Goal: Information Seeking & Learning: Compare options

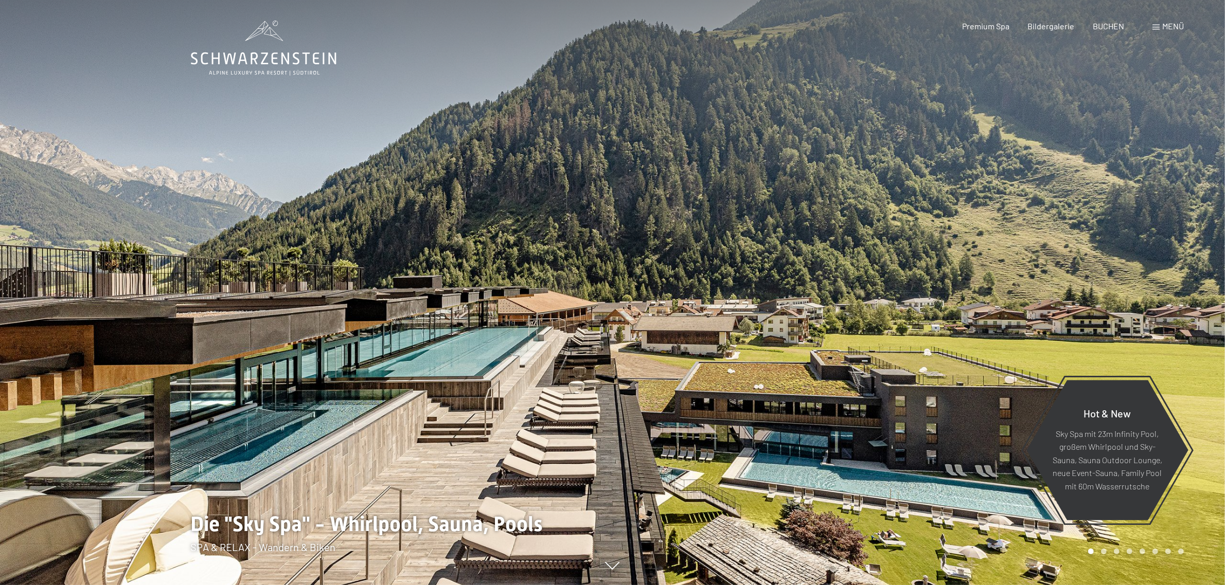
click at [1169, 26] on span "Menü" at bounding box center [1173, 26] width 22 height 10
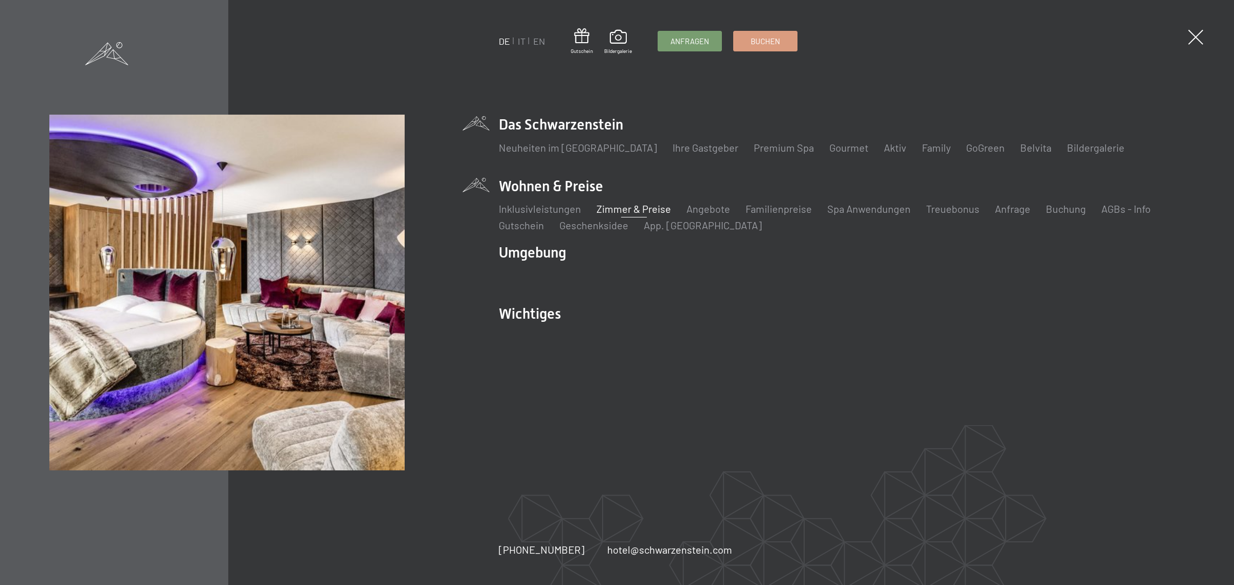
click at [634, 211] on link "Zimmer & Preise" at bounding box center [634, 209] width 75 height 12
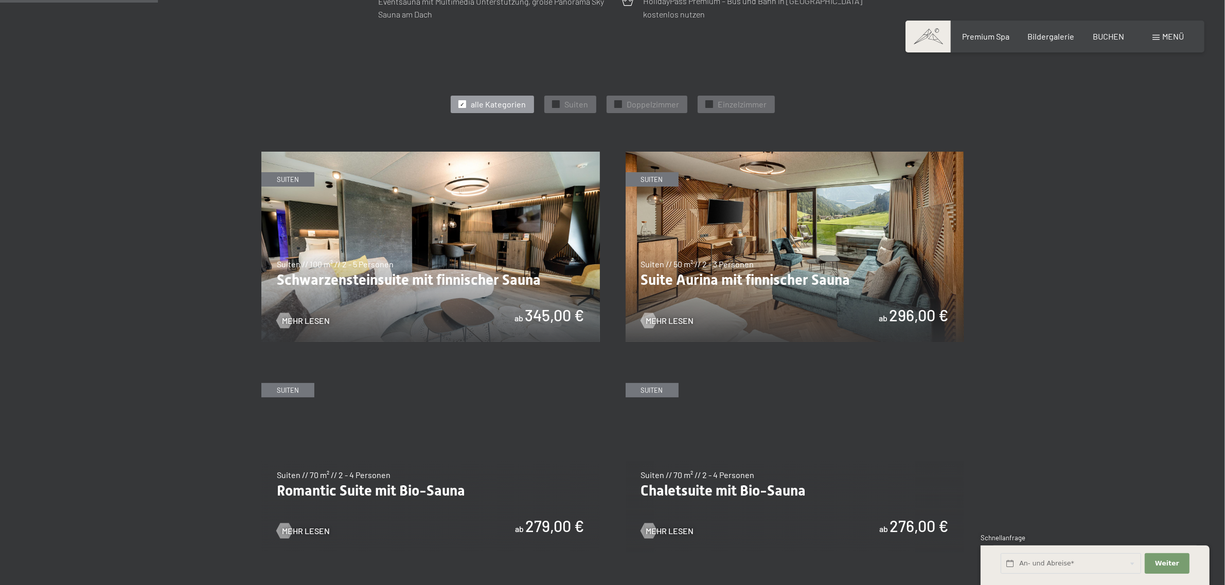
scroll to position [600, 0]
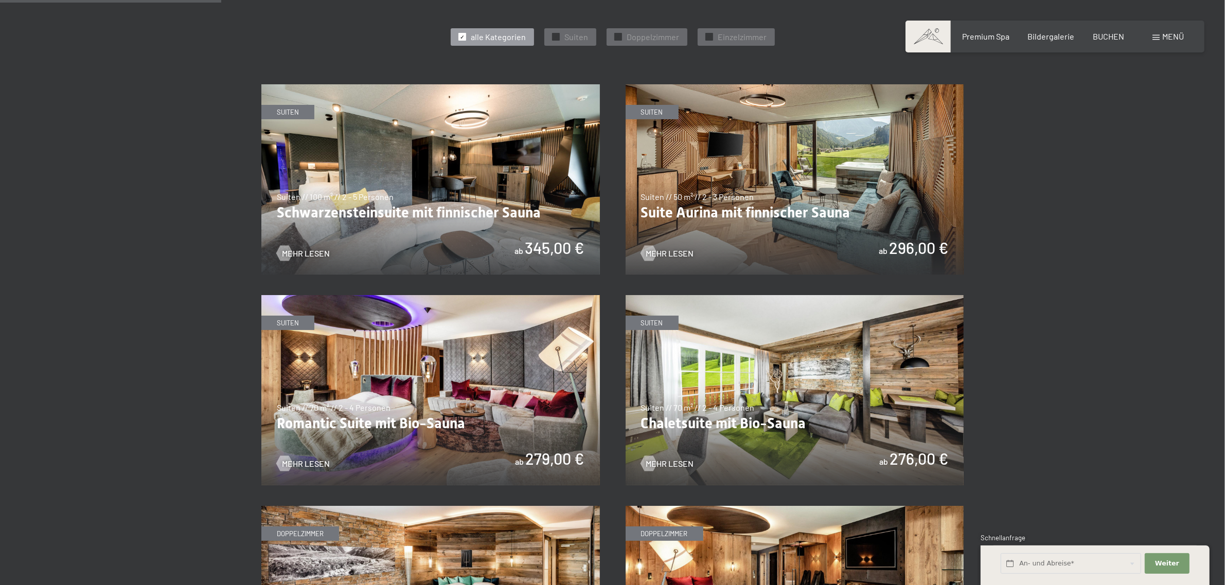
click at [756, 158] on img at bounding box center [794, 179] width 338 height 190
click at [454, 204] on img at bounding box center [430, 179] width 338 height 190
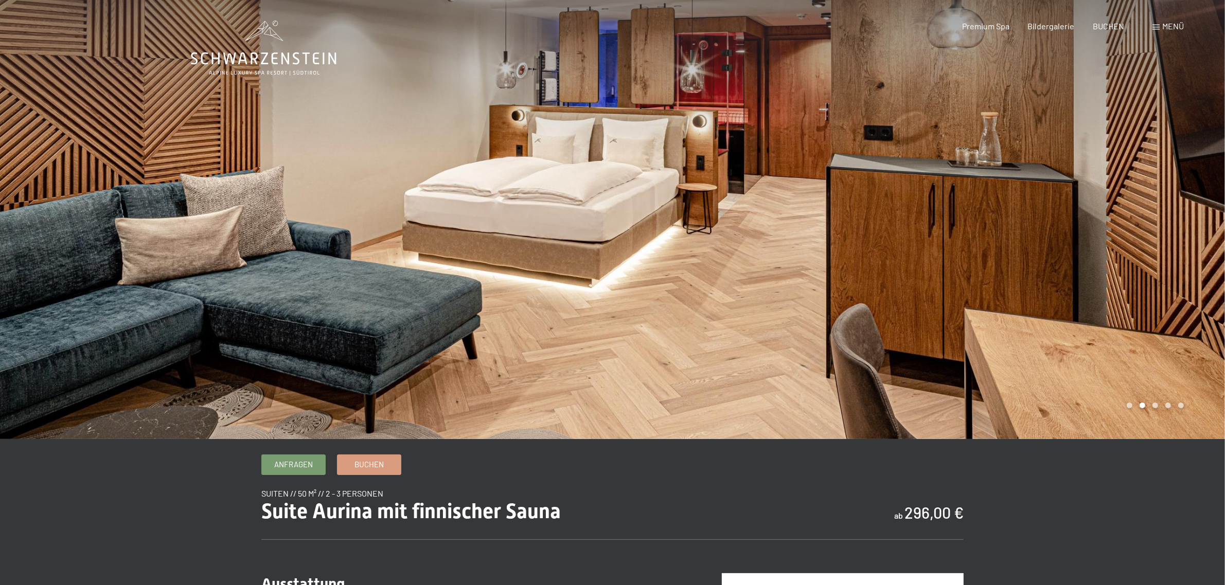
click at [897, 235] on div at bounding box center [919, 219] width 613 height 439
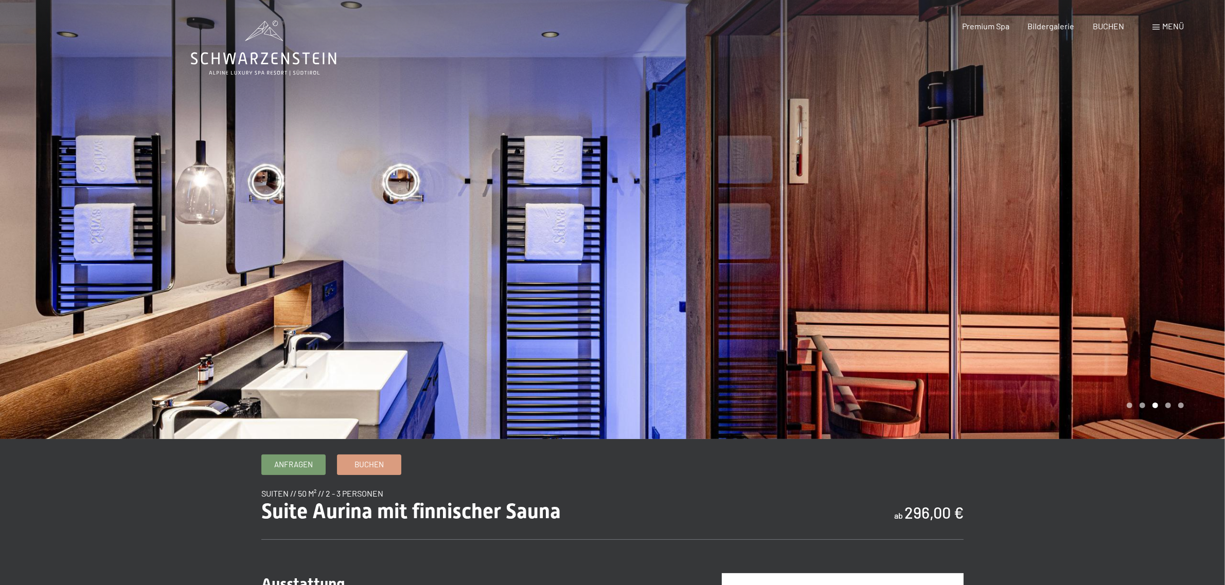
click at [897, 235] on div at bounding box center [919, 219] width 613 height 439
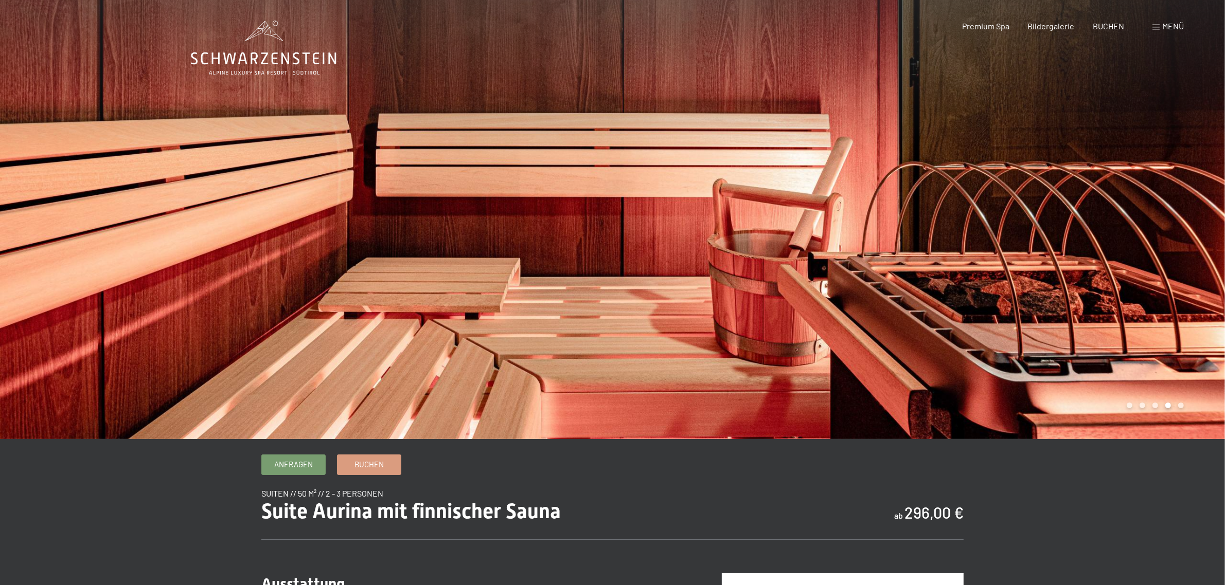
click at [893, 251] on div at bounding box center [919, 219] width 613 height 439
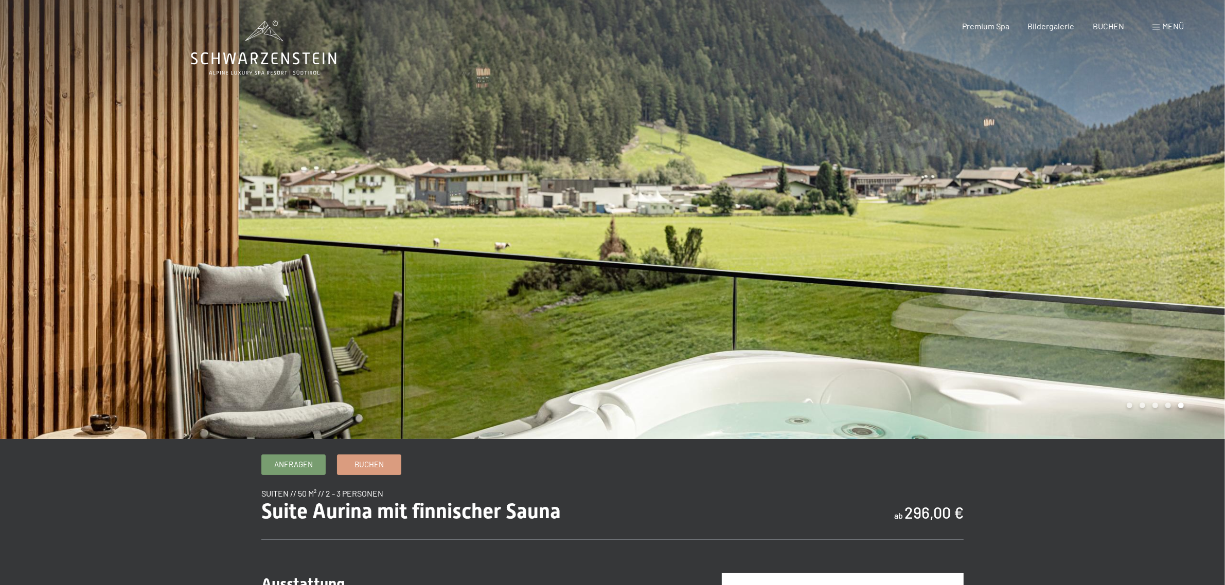
click at [893, 251] on div at bounding box center [919, 219] width 613 height 439
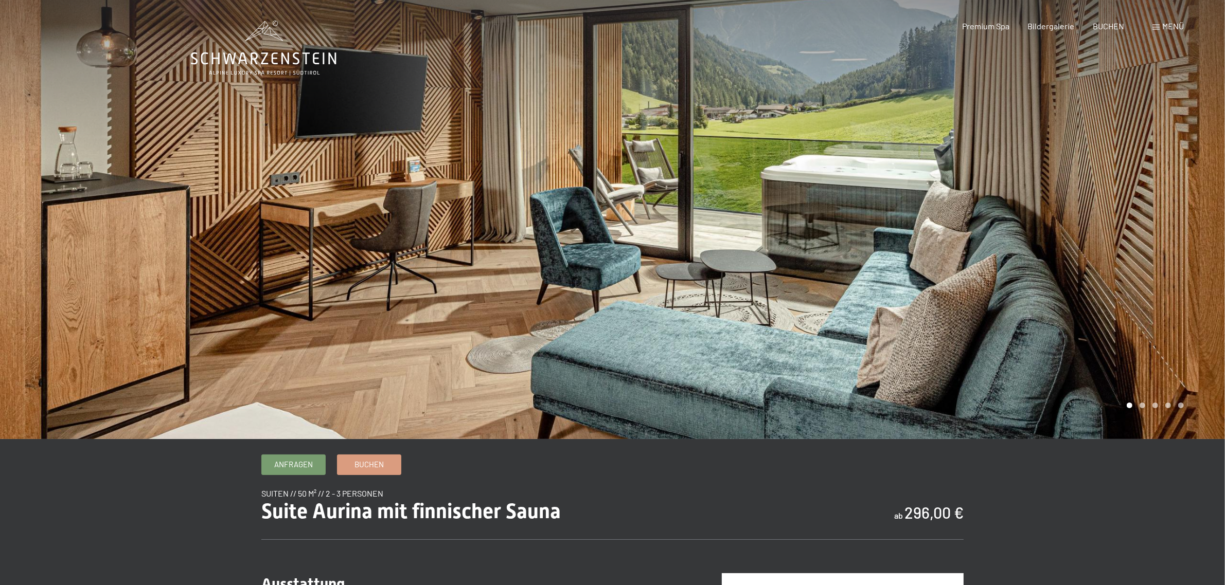
click at [947, 111] on div at bounding box center [919, 219] width 613 height 439
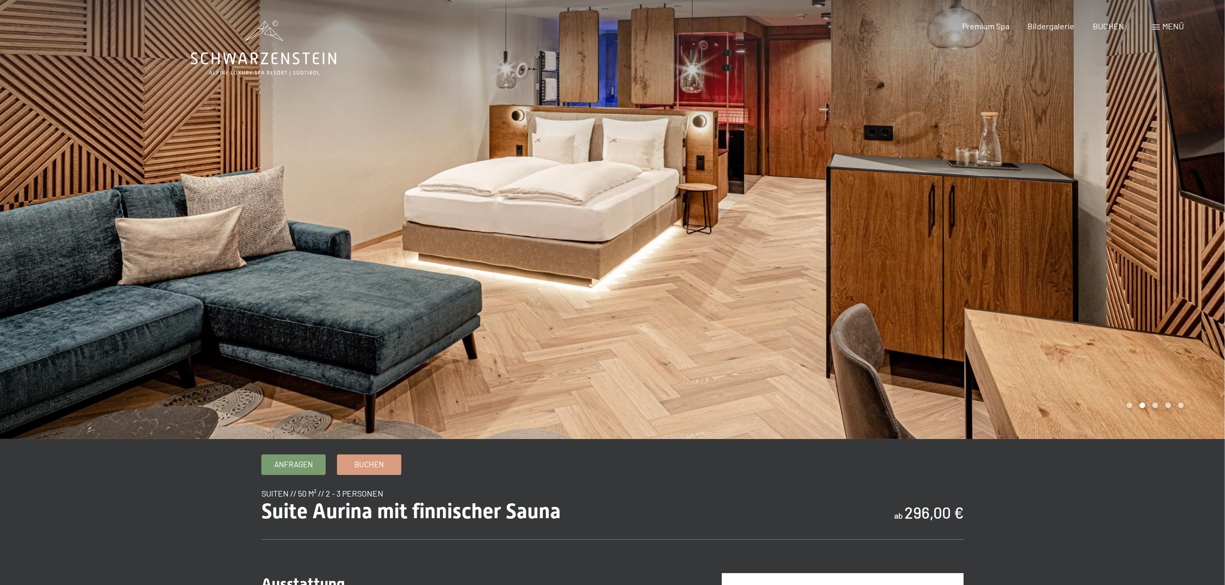
click at [957, 143] on div at bounding box center [919, 219] width 613 height 439
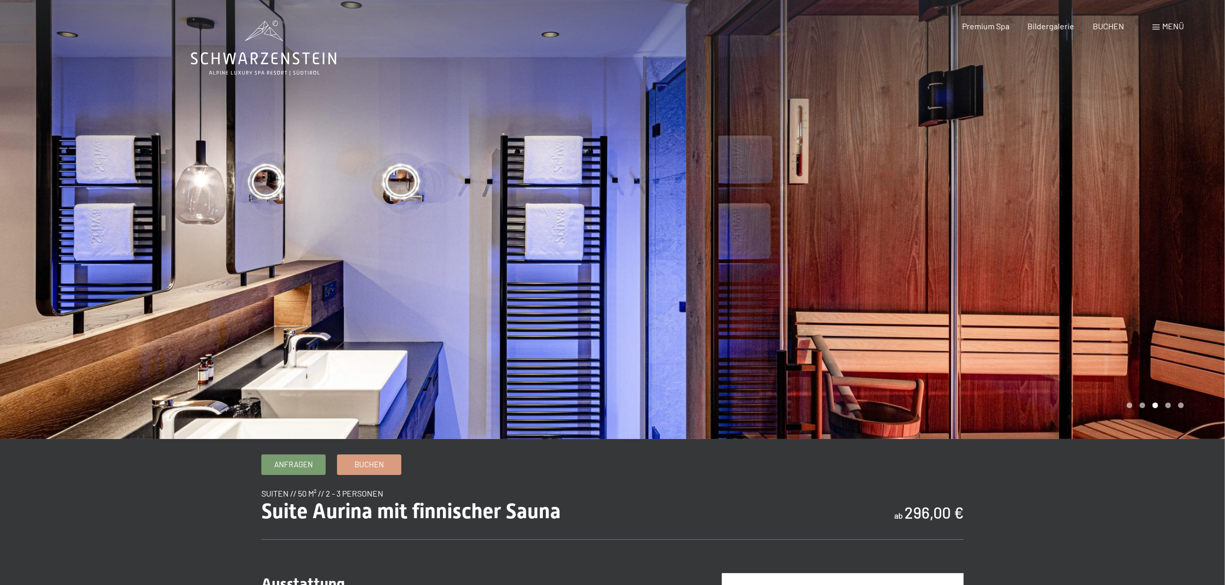
click at [957, 143] on div at bounding box center [919, 219] width 613 height 439
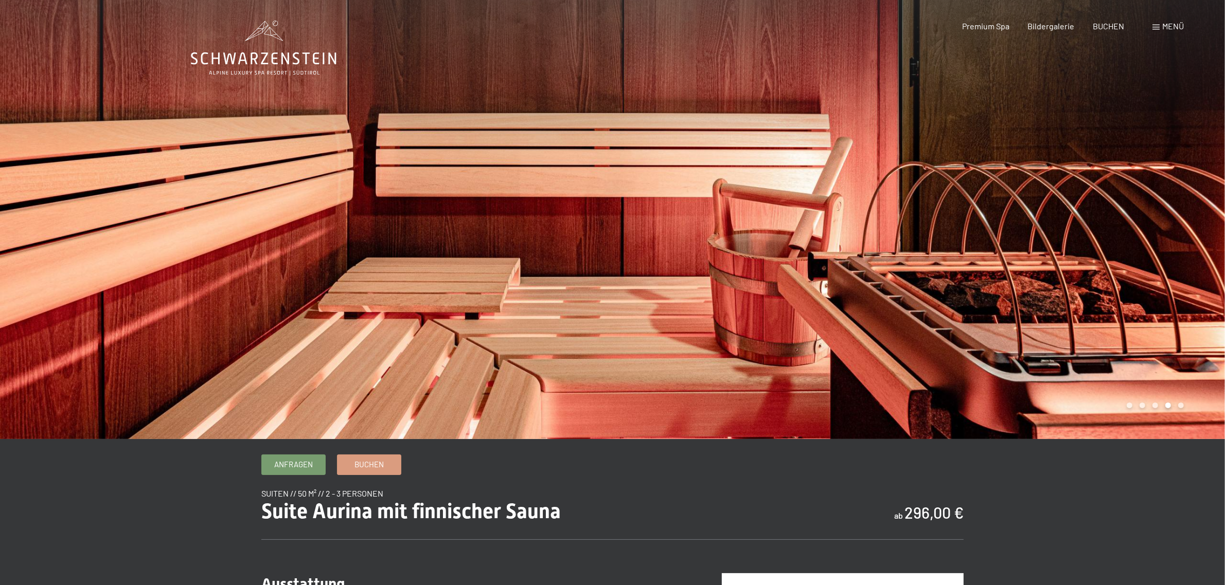
click at [957, 143] on div at bounding box center [919, 219] width 613 height 439
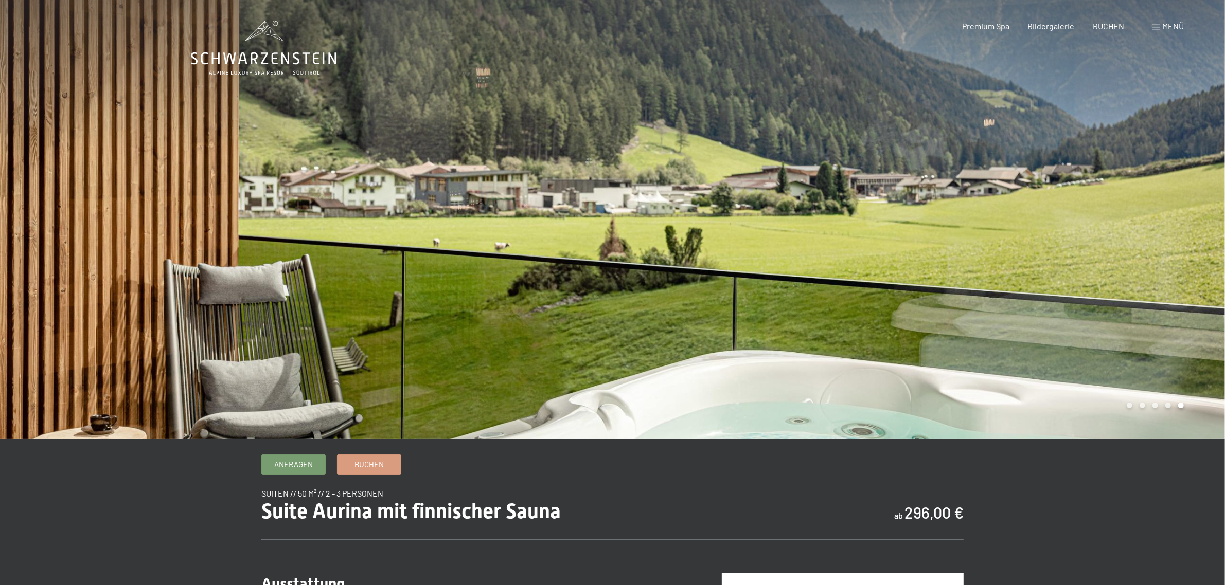
click at [957, 144] on div at bounding box center [919, 219] width 613 height 439
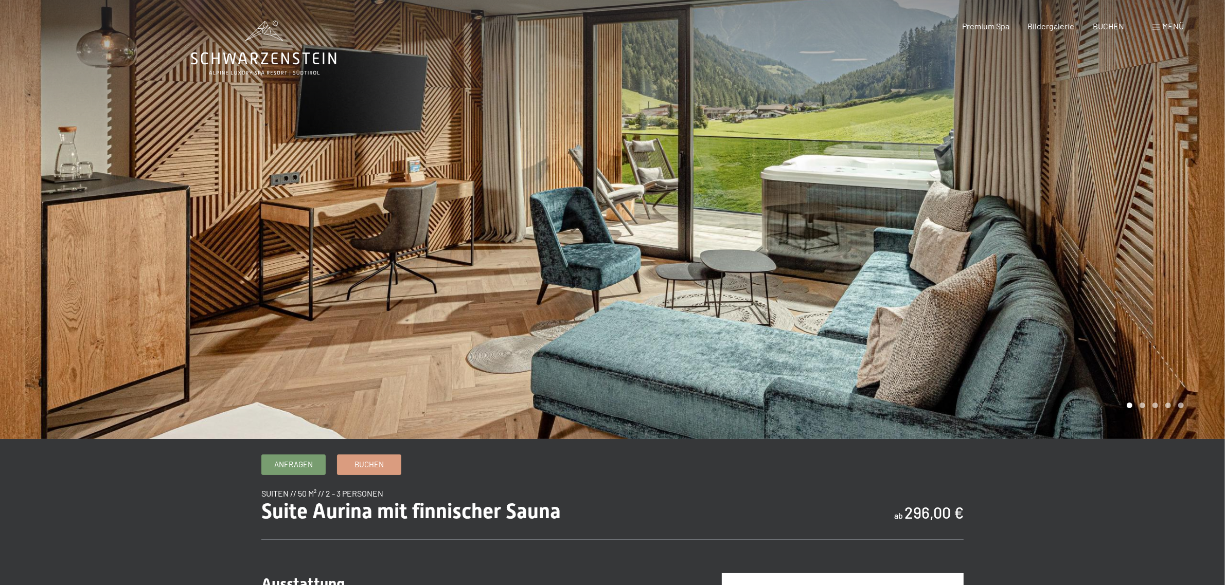
click at [1052, 251] on div at bounding box center [919, 219] width 613 height 439
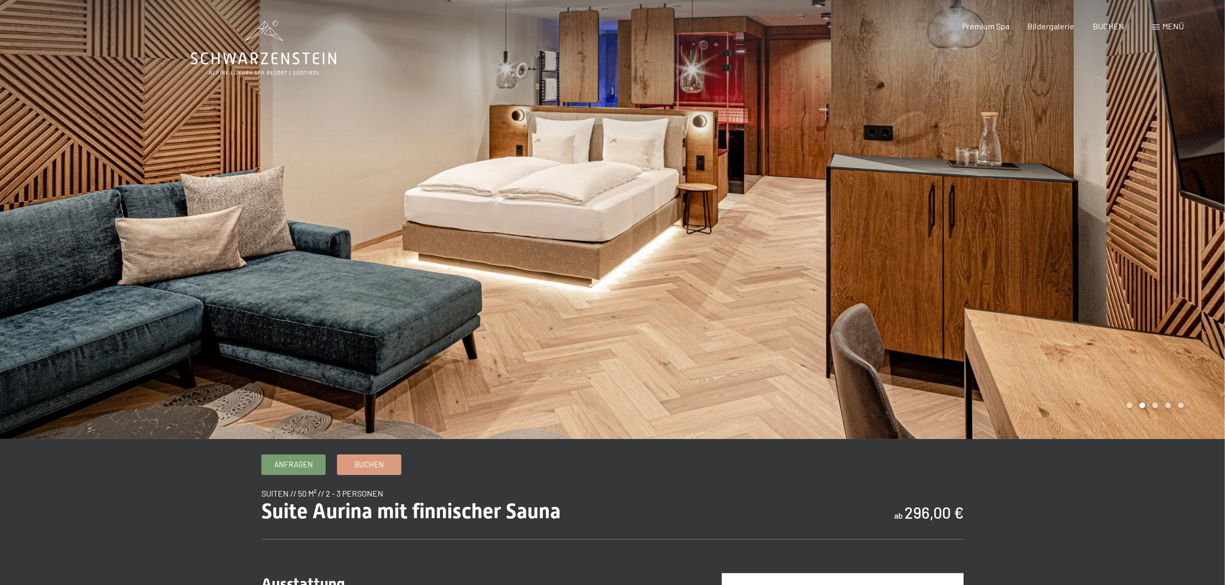
click at [1031, 236] on div at bounding box center [919, 219] width 613 height 439
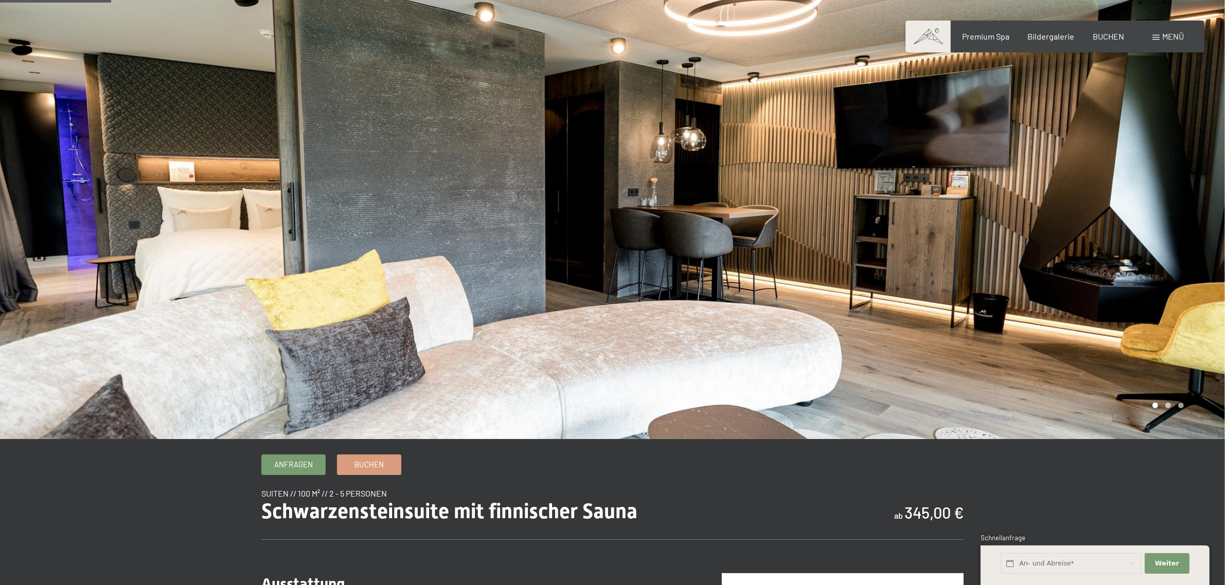
scroll to position [257, 0]
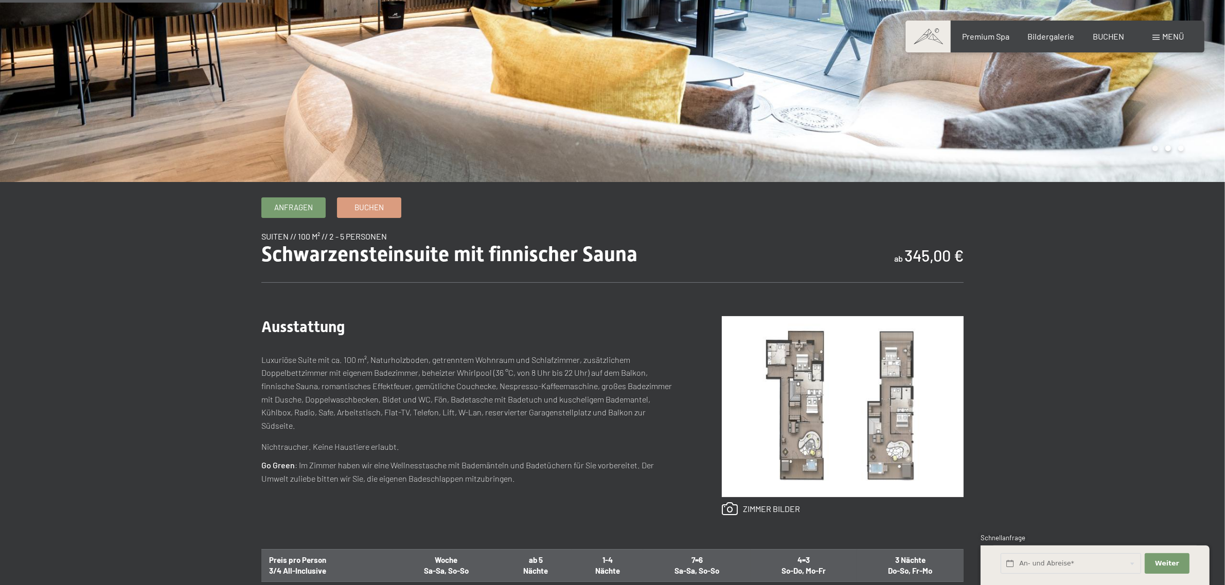
click at [883, 392] on img at bounding box center [843, 406] width 242 height 181
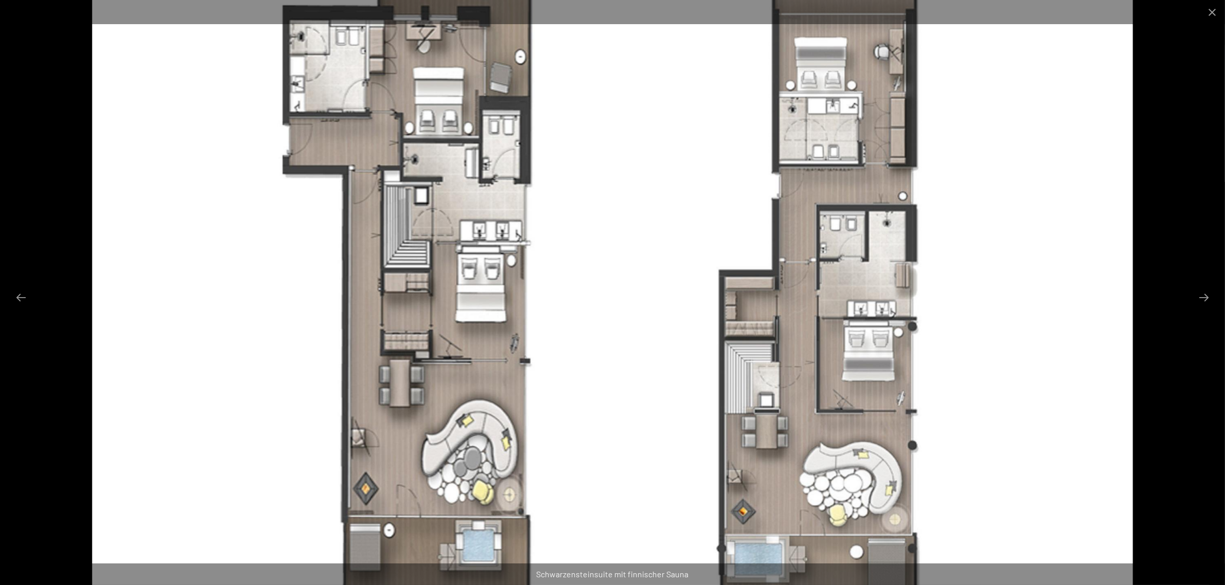
click at [751, 389] on img at bounding box center [612, 292] width 1041 height 585
click at [424, 235] on img at bounding box center [612, 292] width 1041 height 585
click at [754, 386] on img at bounding box center [612, 292] width 1041 height 585
click at [1206, 11] on button "Close gallery" at bounding box center [1212, 12] width 26 height 24
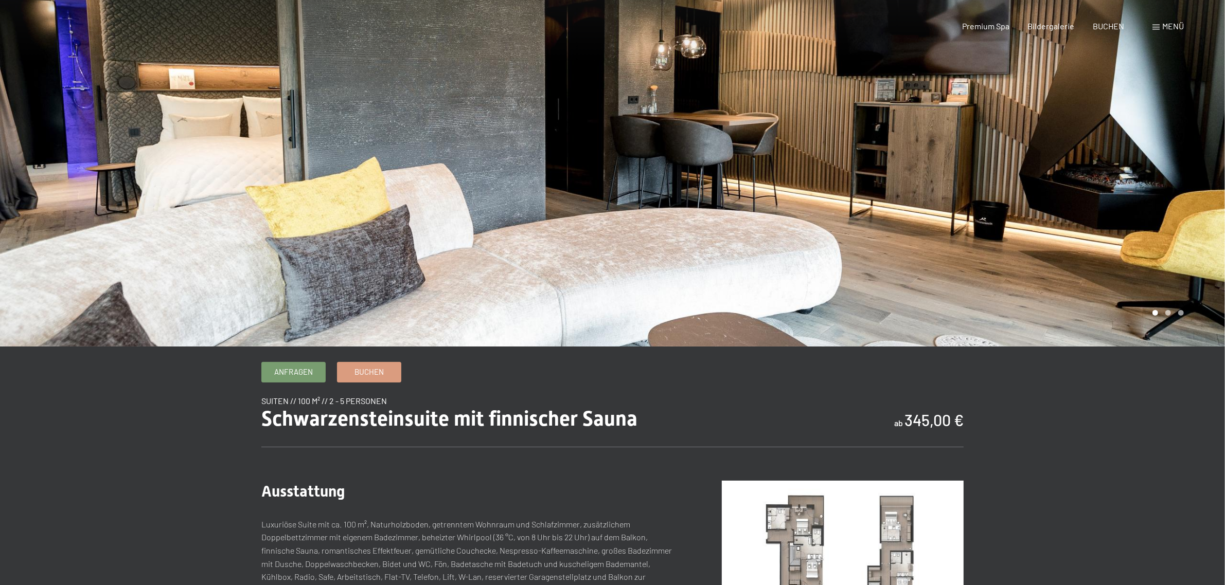
scroll to position [0, 0]
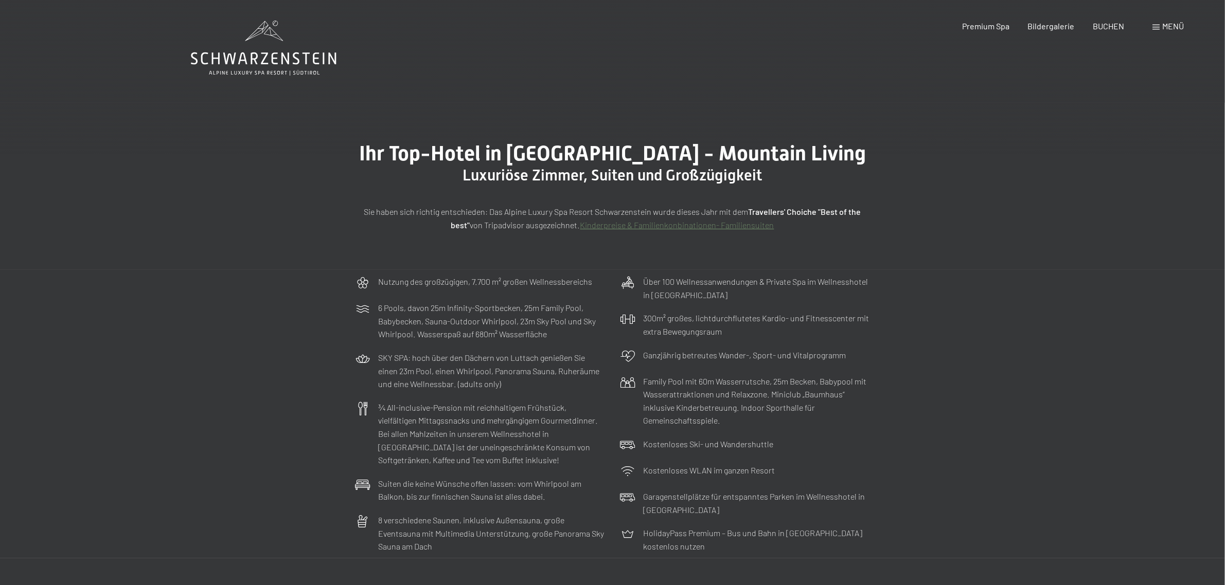
click at [1155, 23] on div "Menü" at bounding box center [1167, 26] width 31 height 11
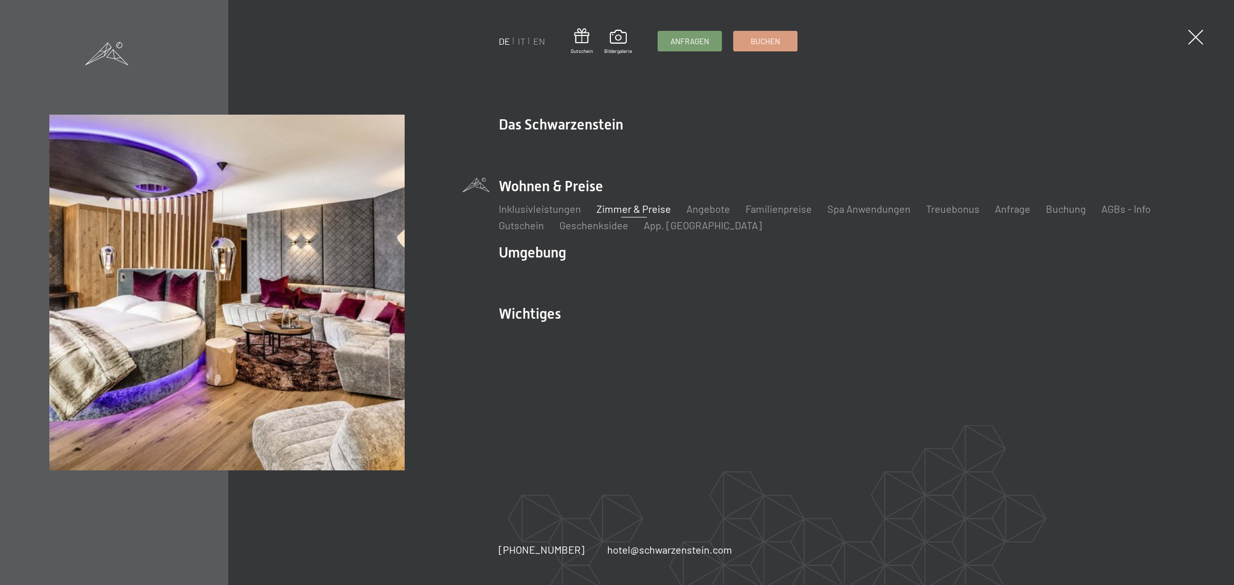
click at [639, 202] on li "Zimmer & Preise Liste" at bounding box center [634, 209] width 75 height 14
click at [638, 207] on link "Zimmer & Preise" at bounding box center [634, 209] width 75 height 12
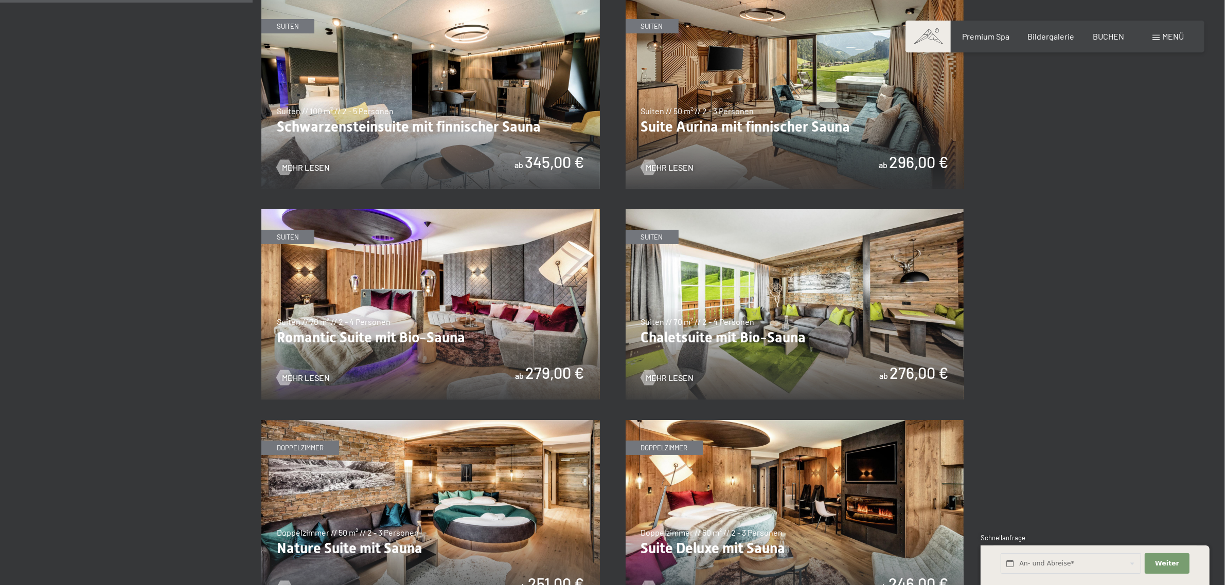
click at [764, 68] on img at bounding box center [794, 93] width 338 height 190
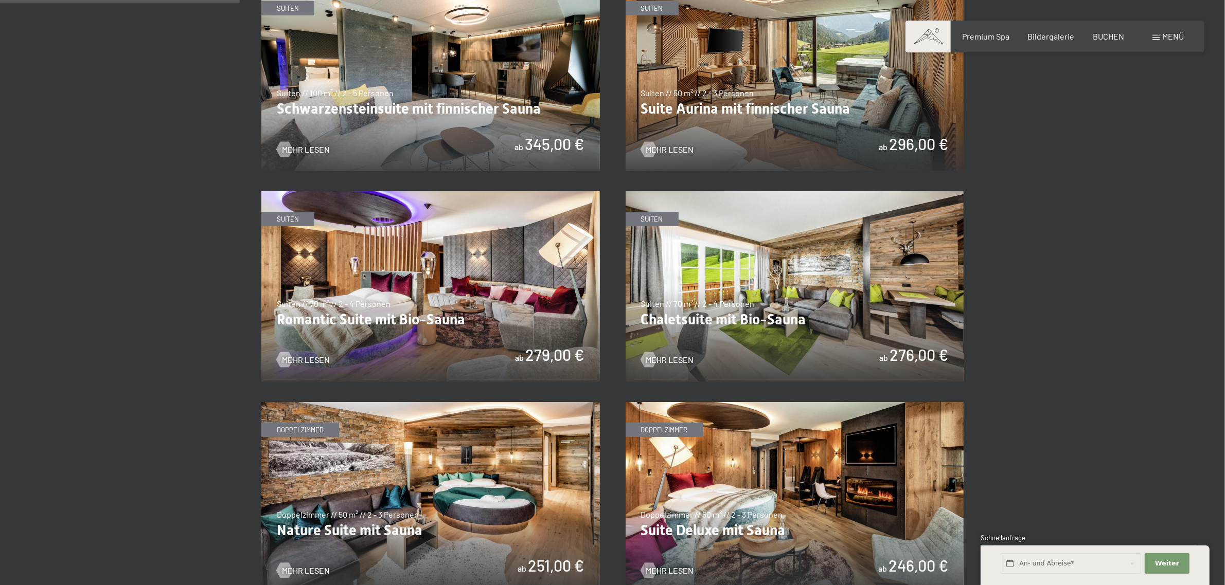
scroll to position [772, 0]
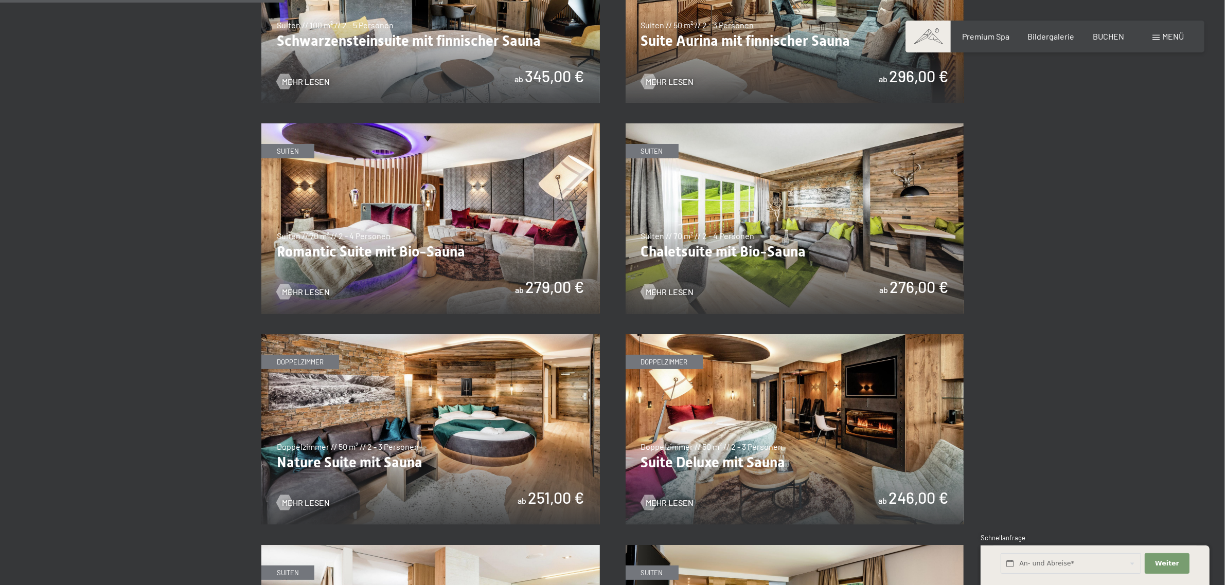
click at [757, 402] on img at bounding box center [794, 429] width 338 height 190
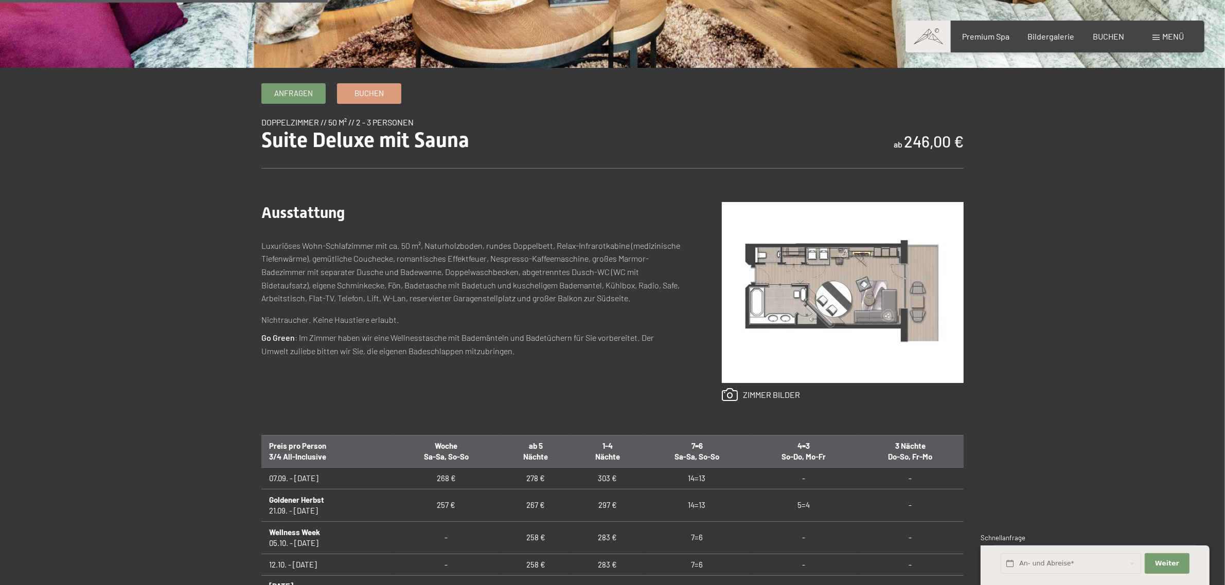
scroll to position [428, 0]
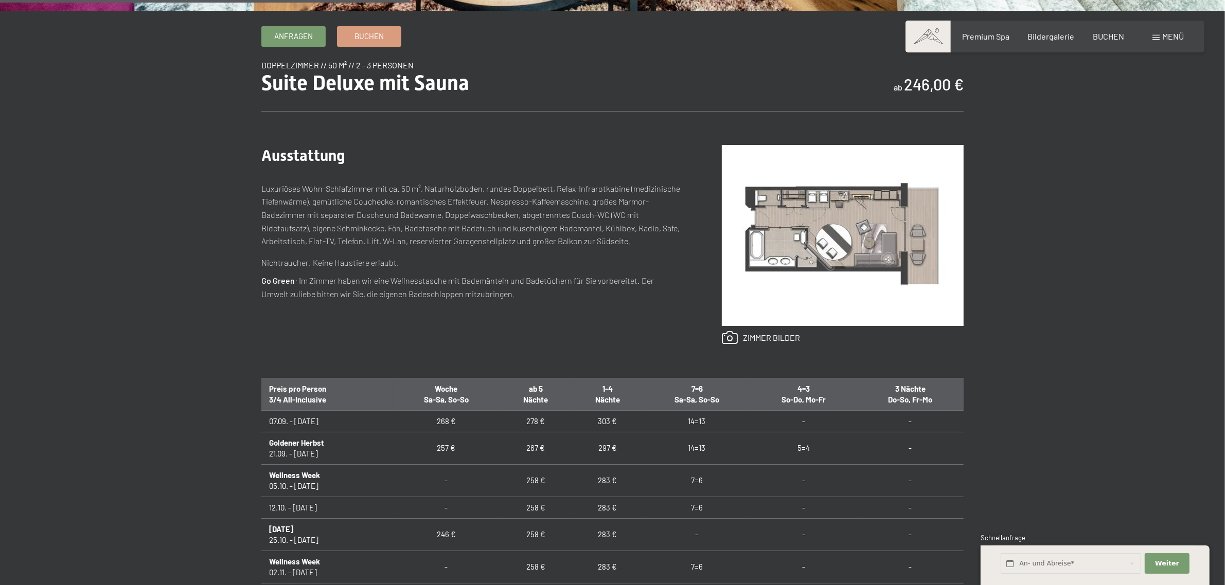
click at [885, 203] on img at bounding box center [843, 235] width 242 height 181
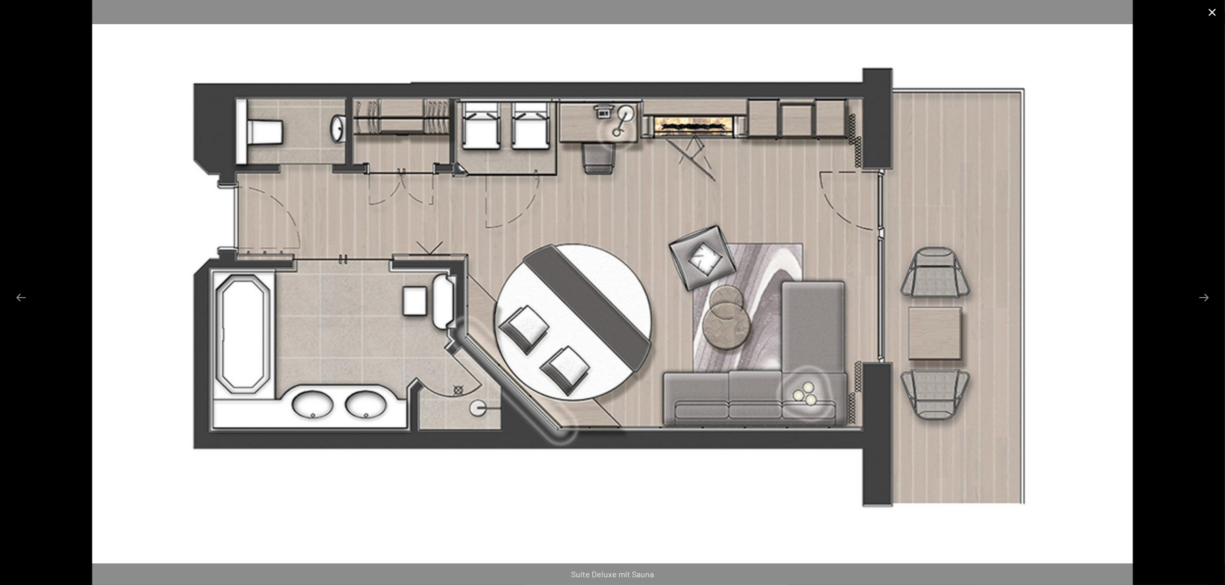
click at [1210, 13] on button "Close gallery" at bounding box center [1212, 12] width 26 height 24
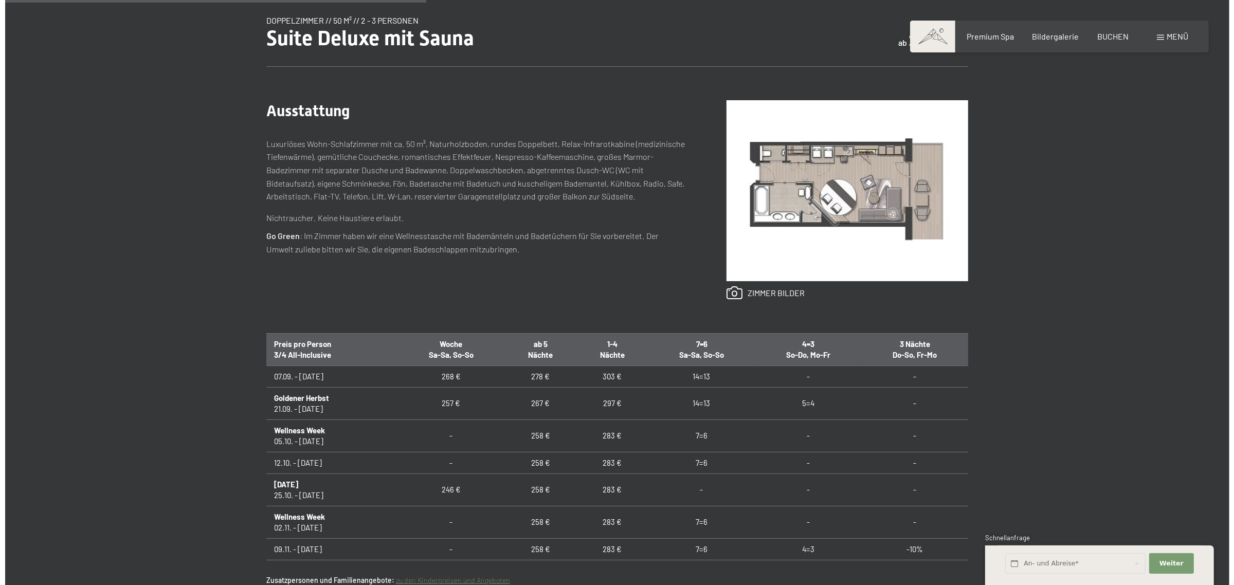
scroll to position [514, 0]
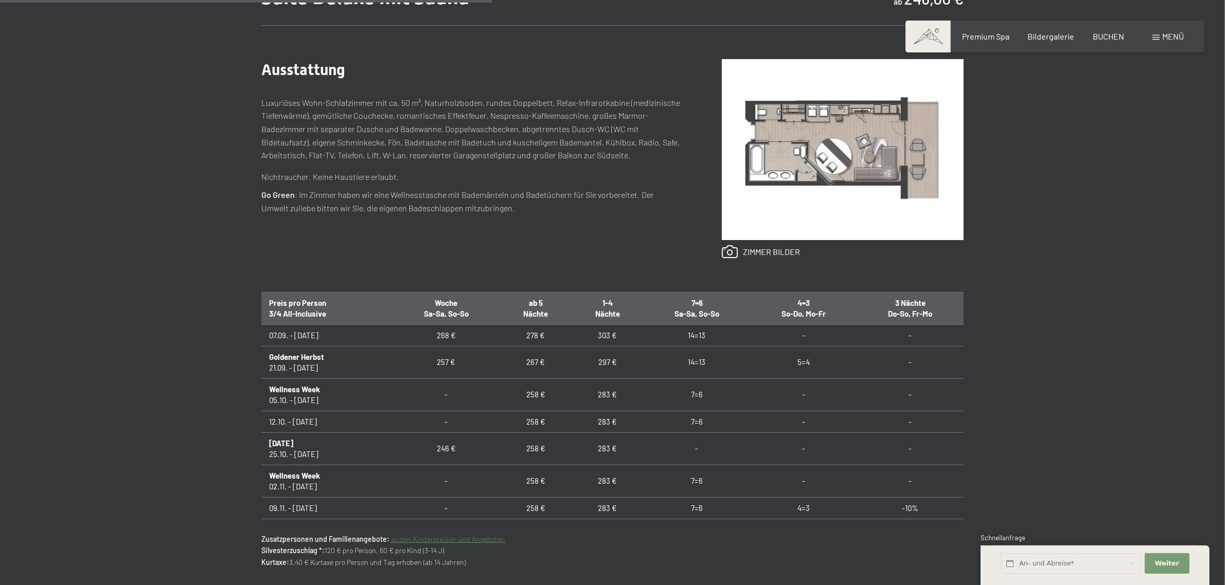
click at [1154, 35] on span at bounding box center [1155, 37] width 7 height 5
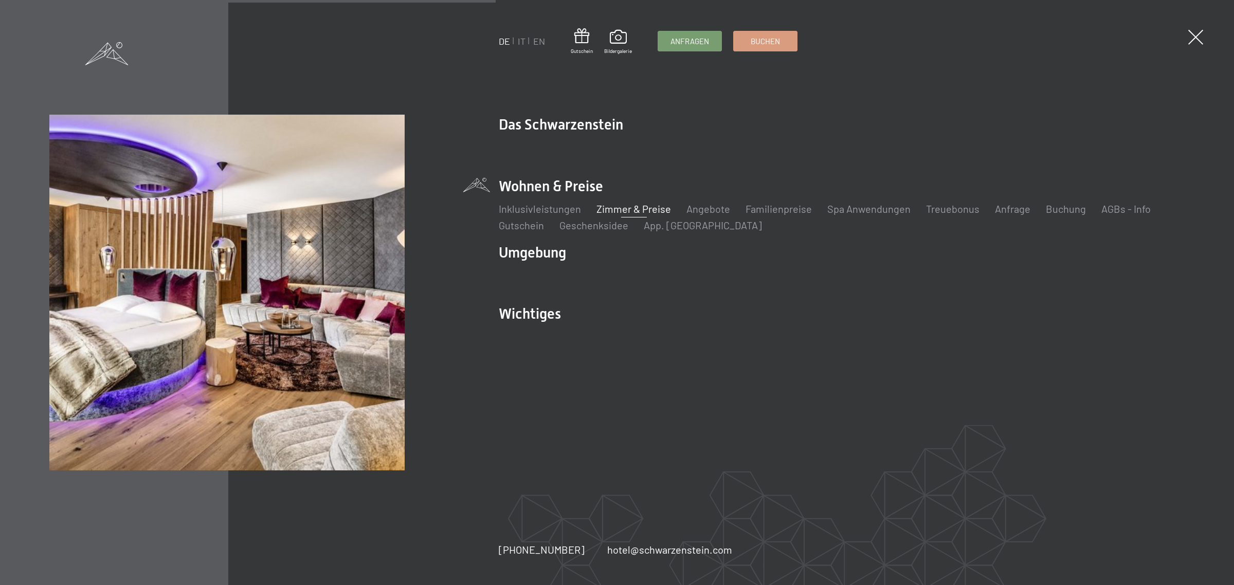
click at [644, 211] on link "Zimmer & Preise" at bounding box center [634, 209] width 75 height 12
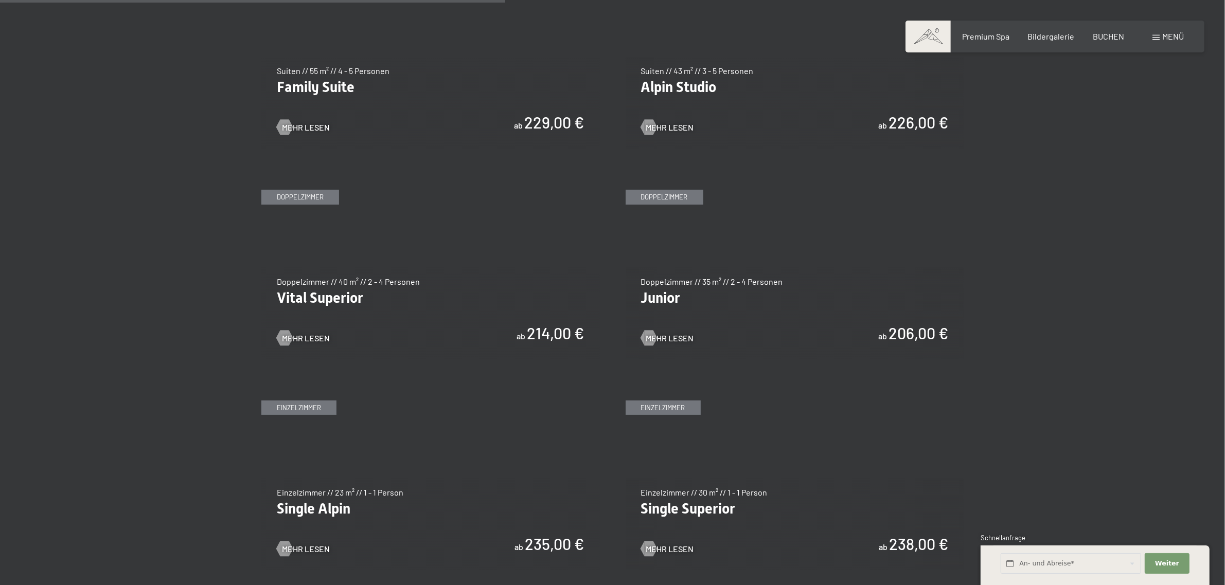
scroll to position [1371, 0]
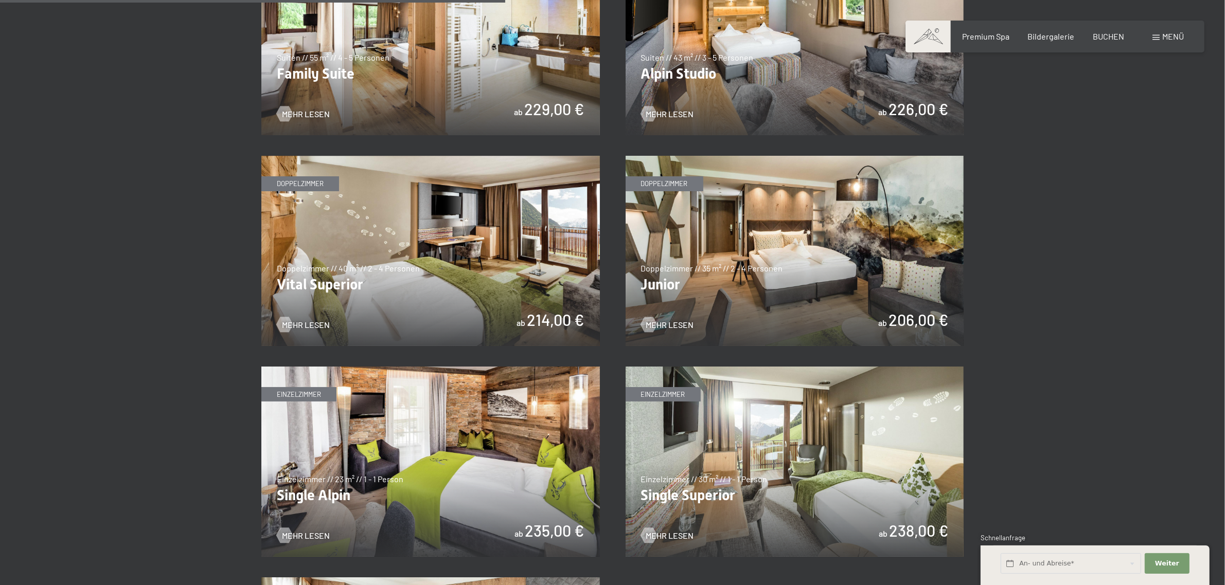
click at [785, 235] on img at bounding box center [794, 251] width 338 height 190
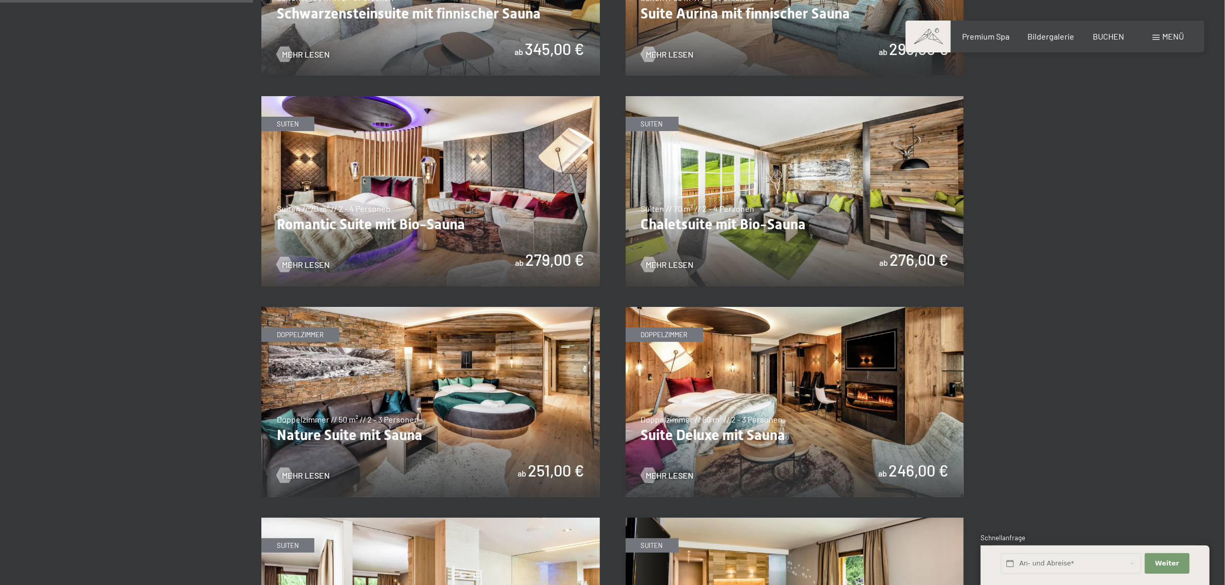
scroll to position [686, 0]
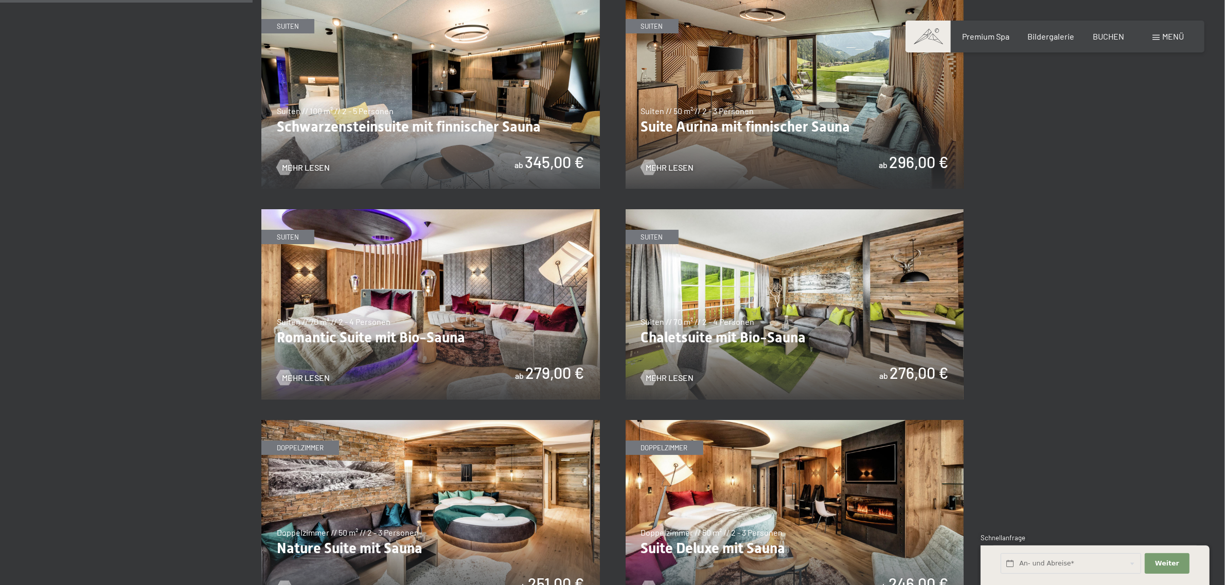
click at [721, 82] on img at bounding box center [794, 93] width 338 height 190
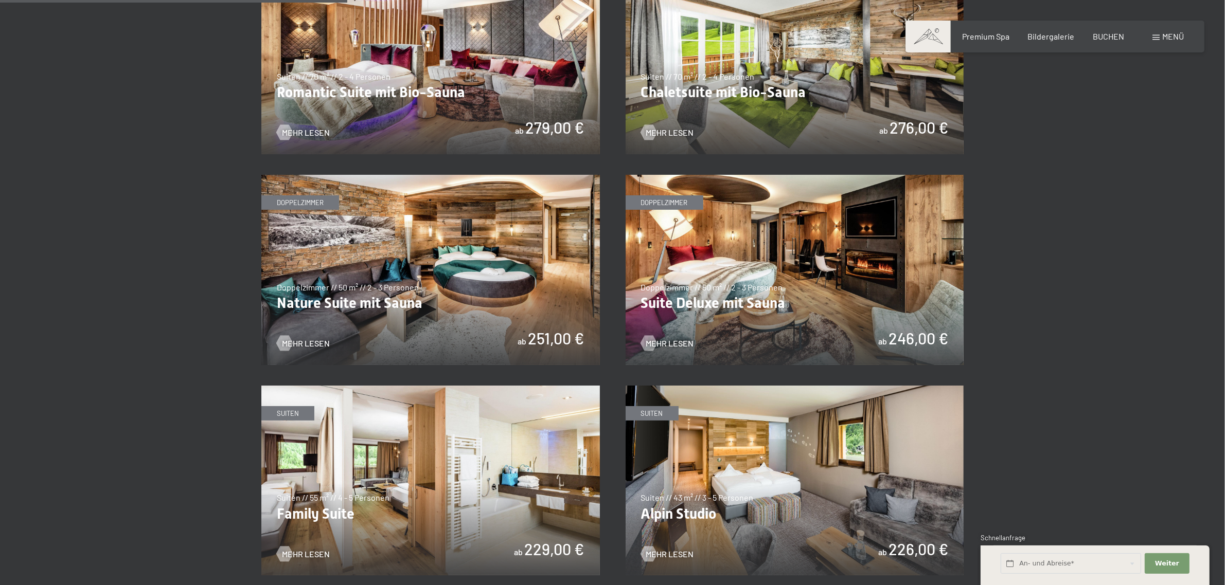
scroll to position [943, 0]
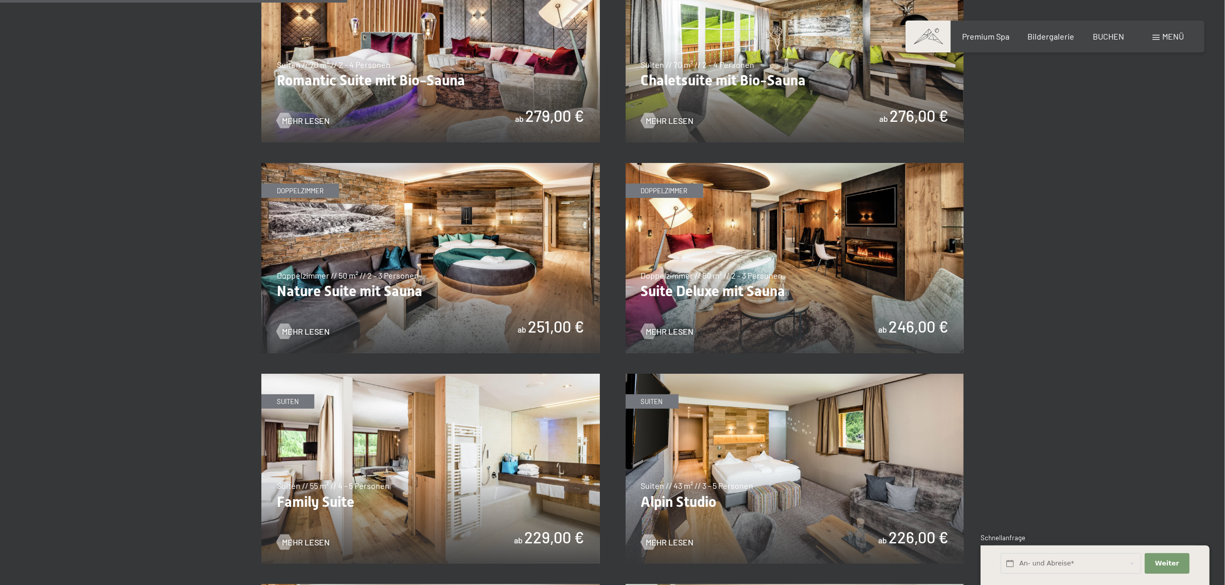
click at [734, 58] on img at bounding box center [794, 47] width 338 height 190
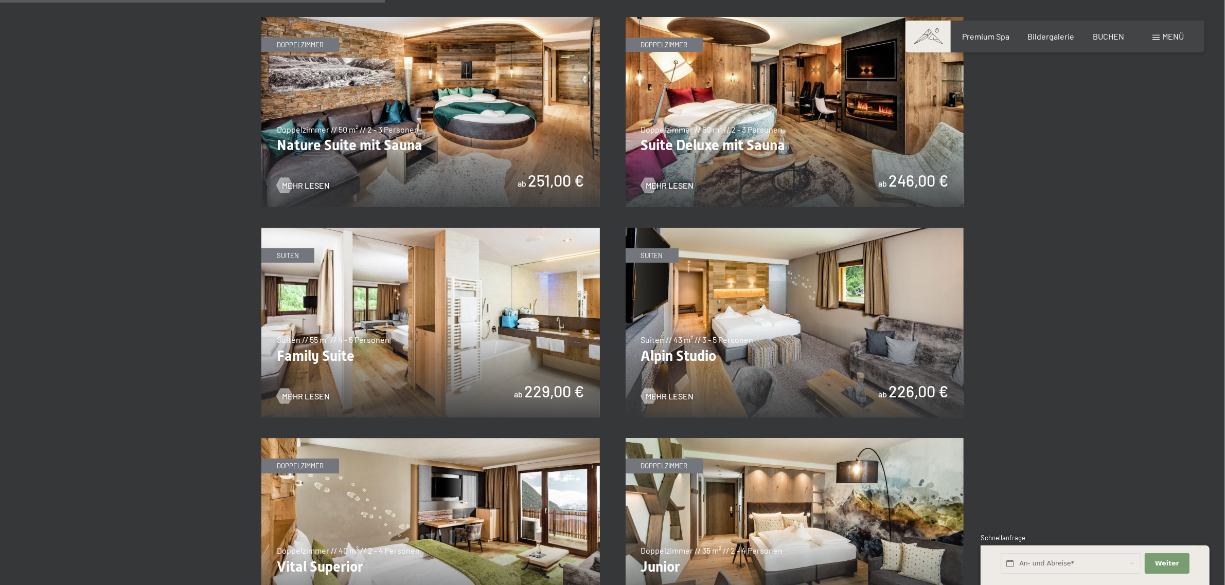
scroll to position [1200, 0]
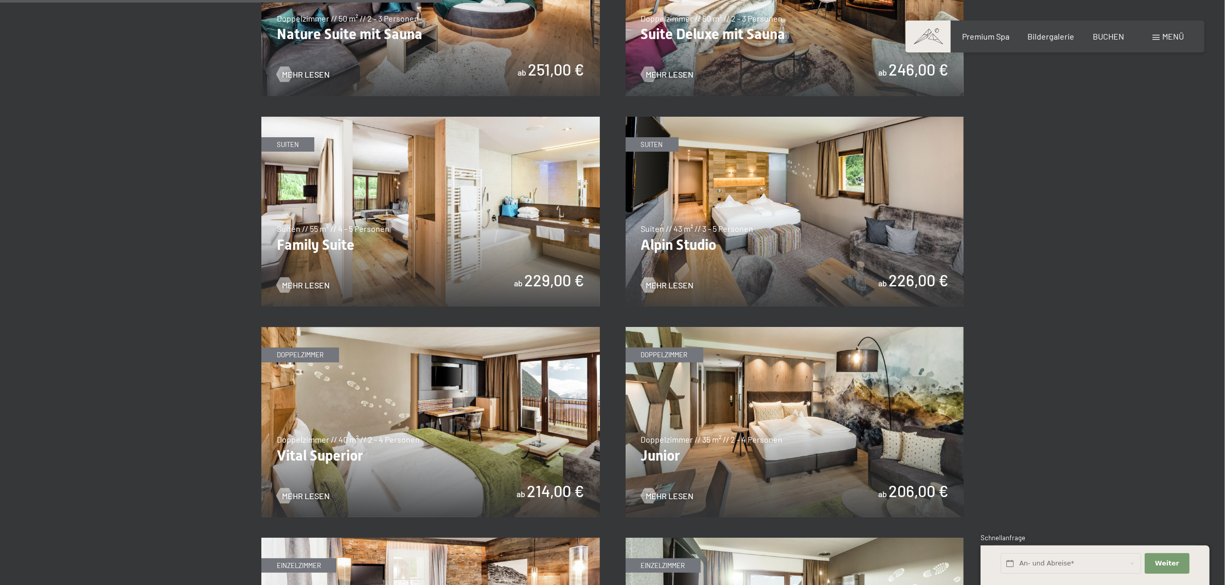
click at [794, 51] on img at bounding box center [794, 1] width 338 height 190
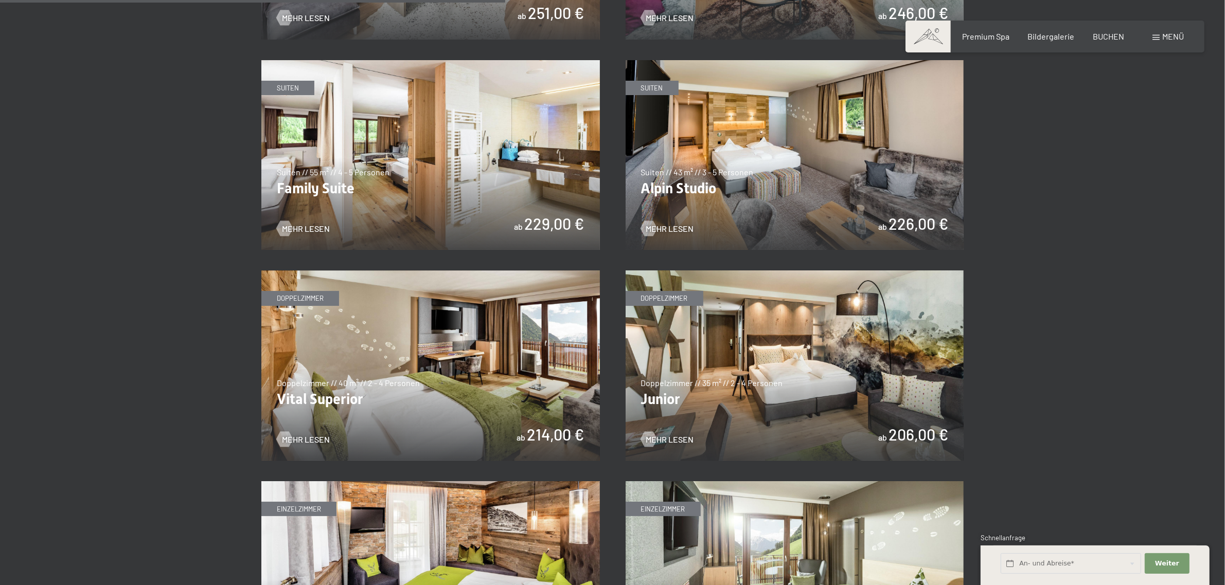
scroll to position [1371, 0]
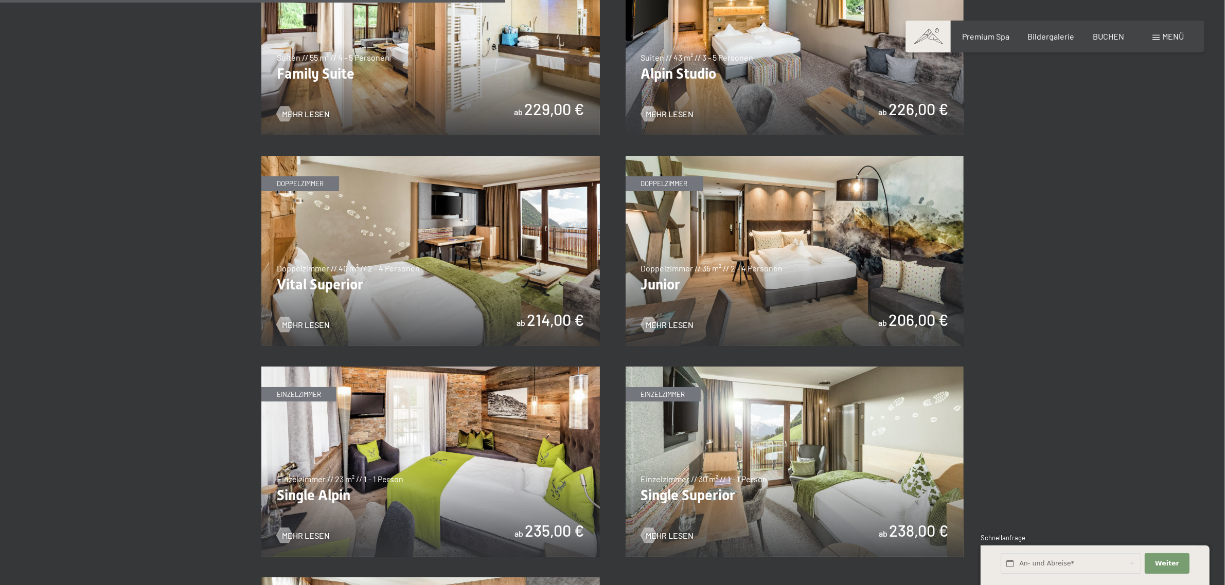
click at [472, 239] on img at bounding box center [430, 251] width 338 height 190
click at [472, 241] on img at bounding box center [430, 251] width 338 height 190
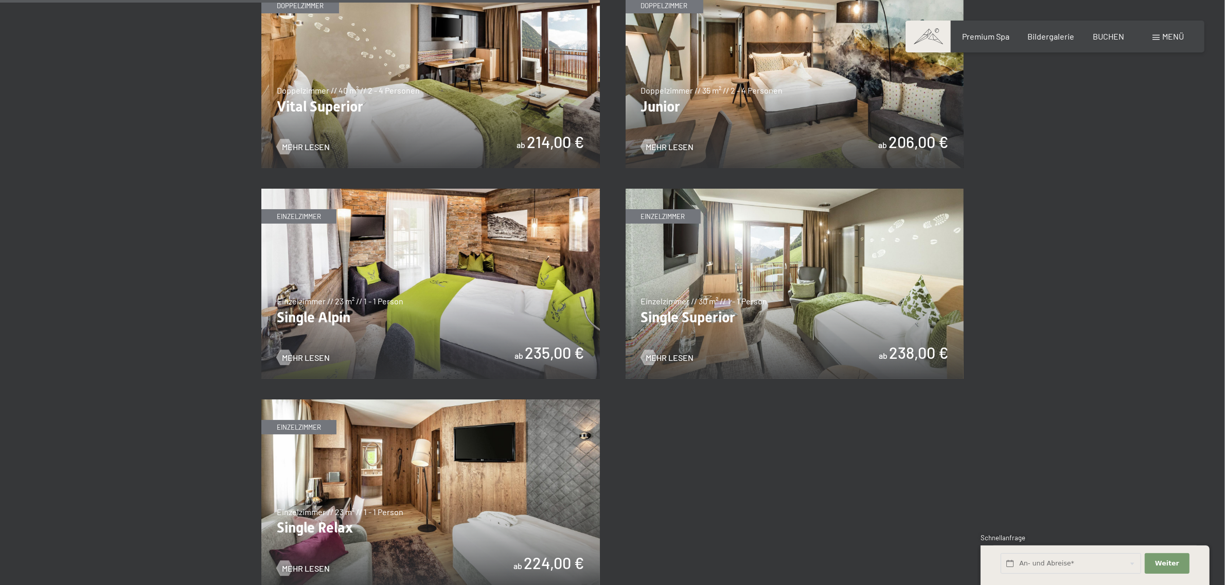
scroll to position [1543, 0]
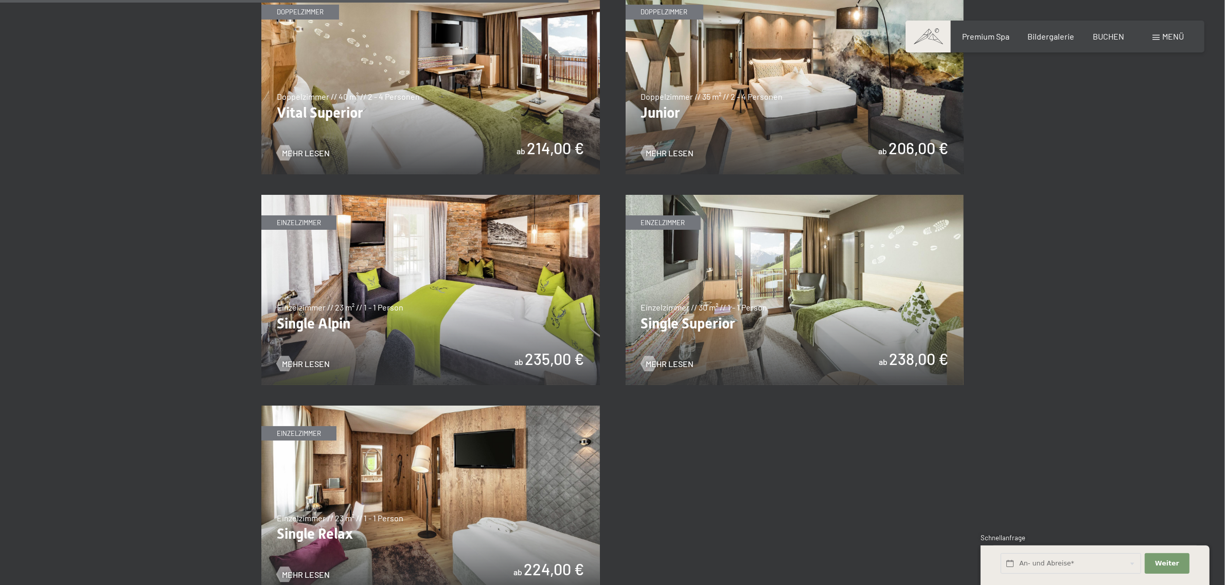
click at [457, 267] on img at bounding box center [430, 290] width 338 height 190
click at [757, 293] on img at bounding box center [794, 290] width 338 height 190
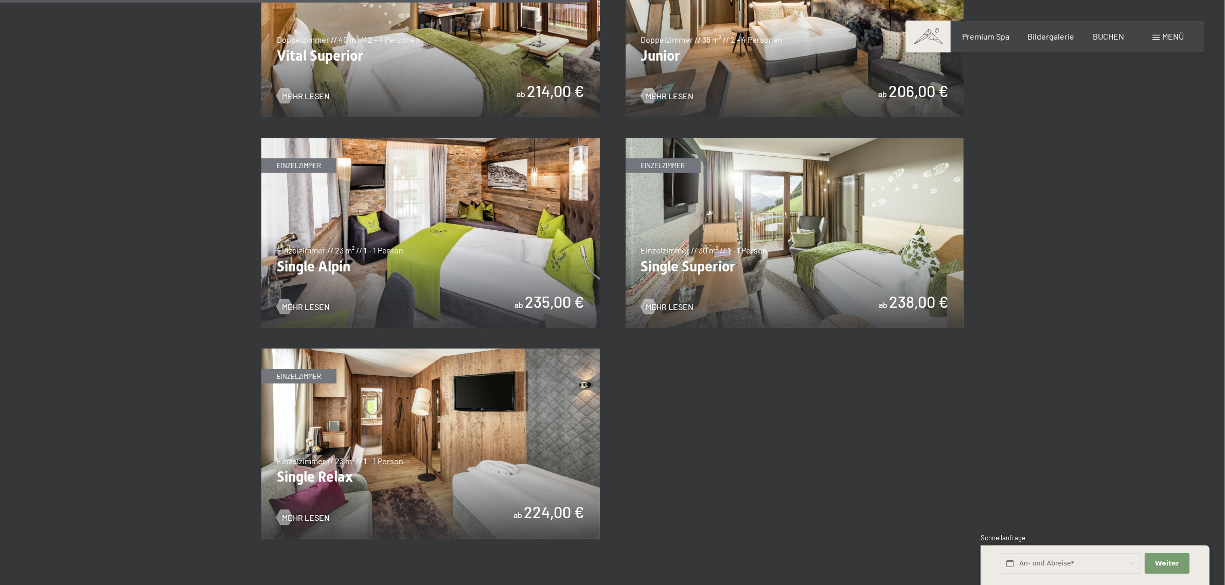
scroll to position [1628, 0]
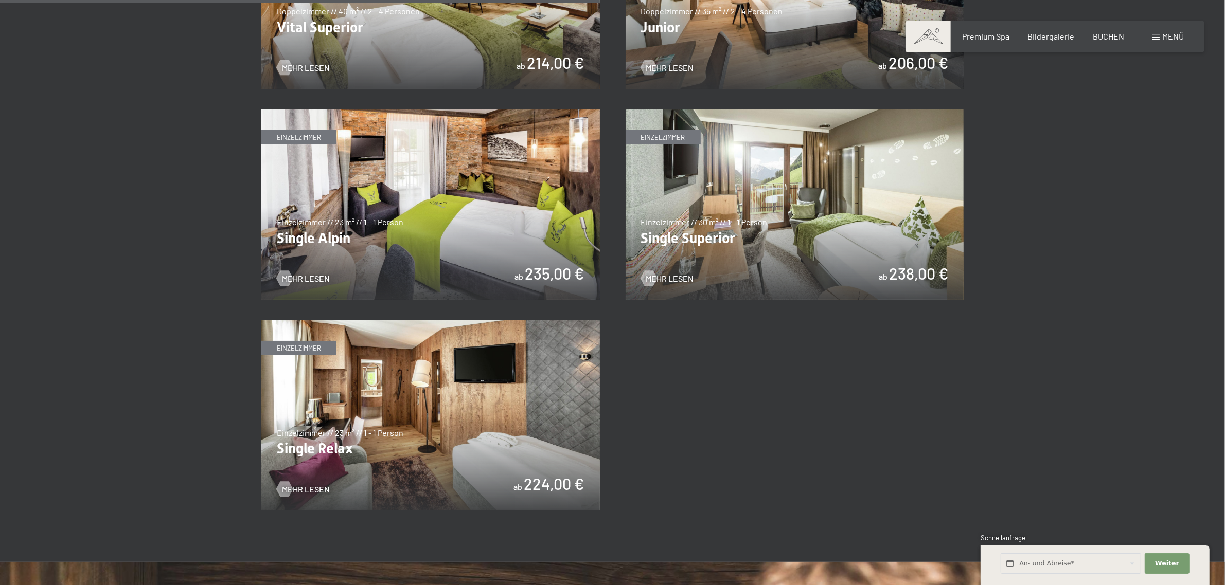
click at [358, 402] on img at bounding box center [430, 415] width 338 height 190
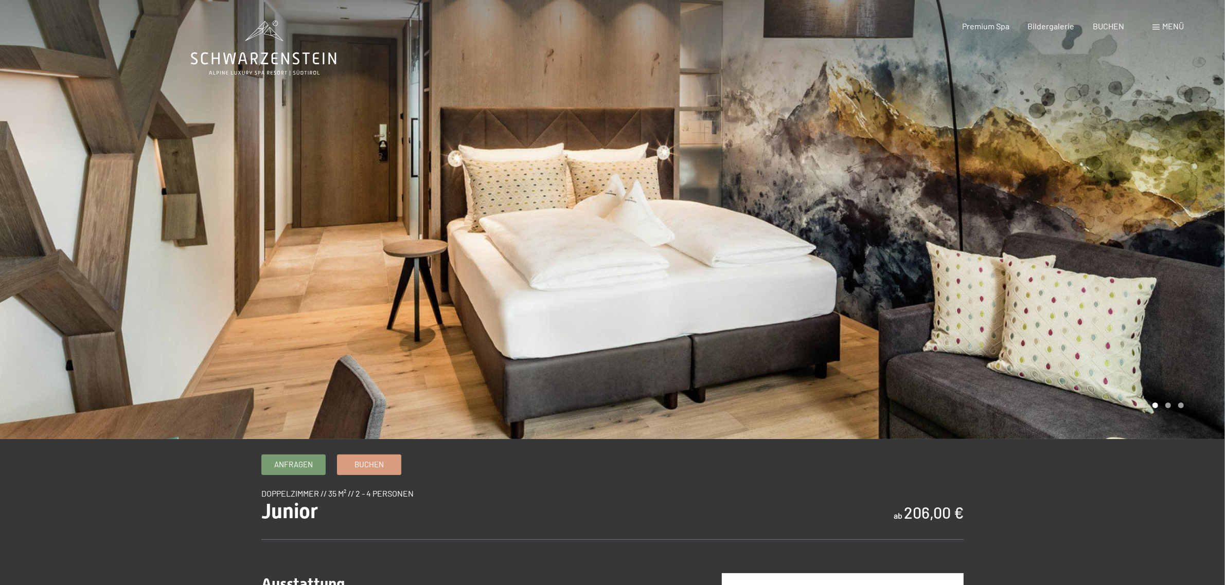
click at [780, 209] on div at bounding box center [919, 219] width 613 height 439
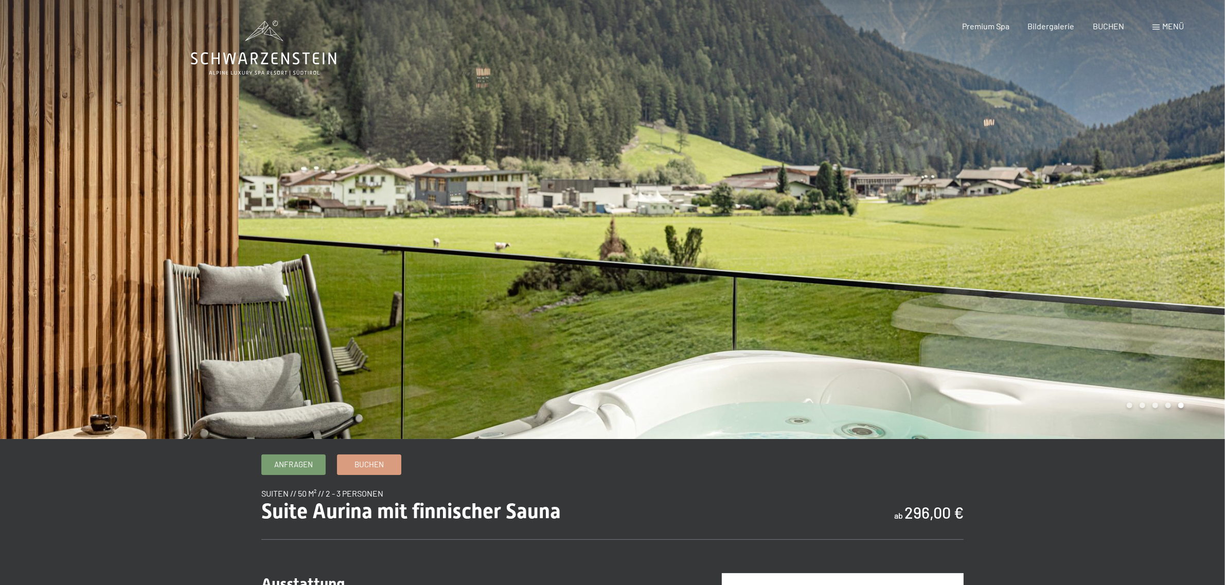
click at [142, 192] on div at bounding box center [306, 219] width 613 height 439
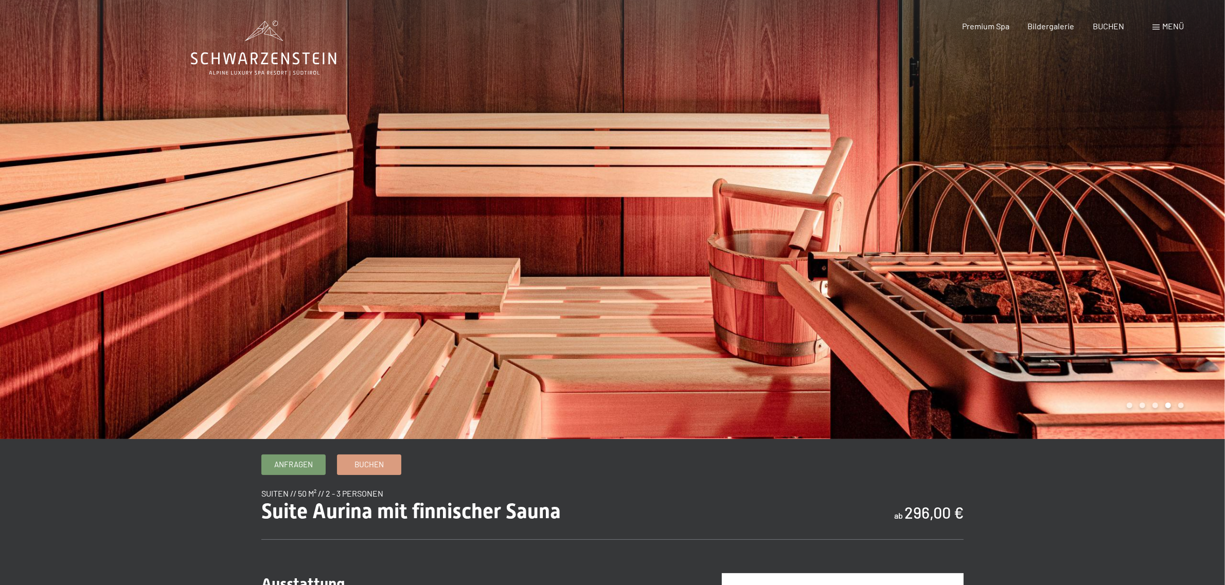
click at [153, 188] on div at bounding box center [306, 219] width 613 height 439
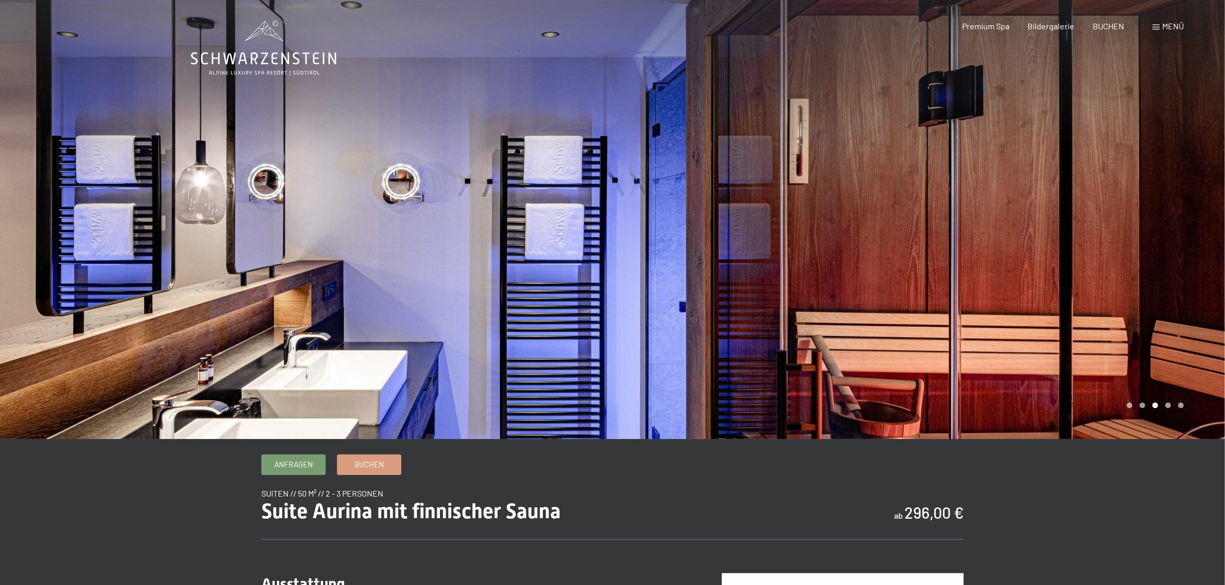
click at [177, 180] on div at bounding box center [306, 219] width 613 height 439
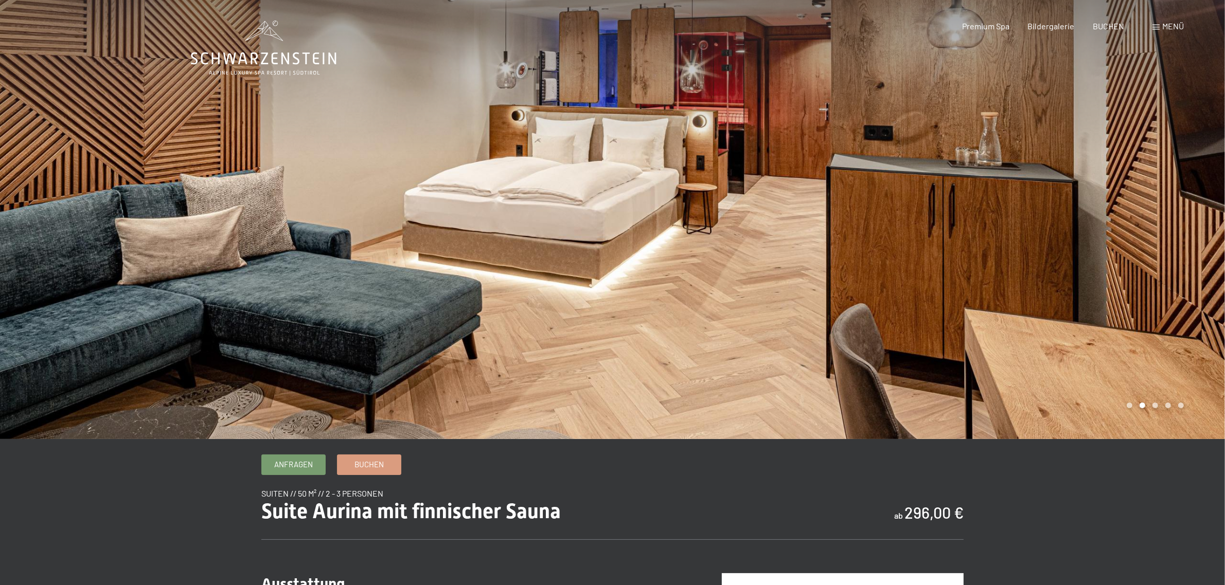
click at [178, 180] on div at bounding box center [306, 219] width 613 height 439
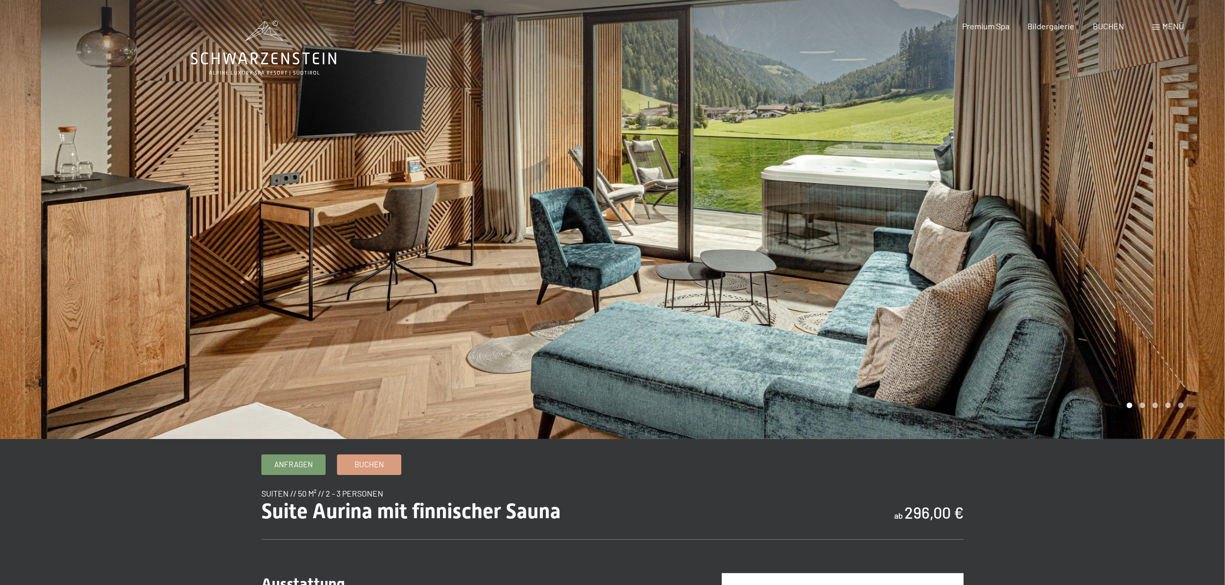
click at [893, 207] on div at bounding box center [919, 219] width 613 height 439
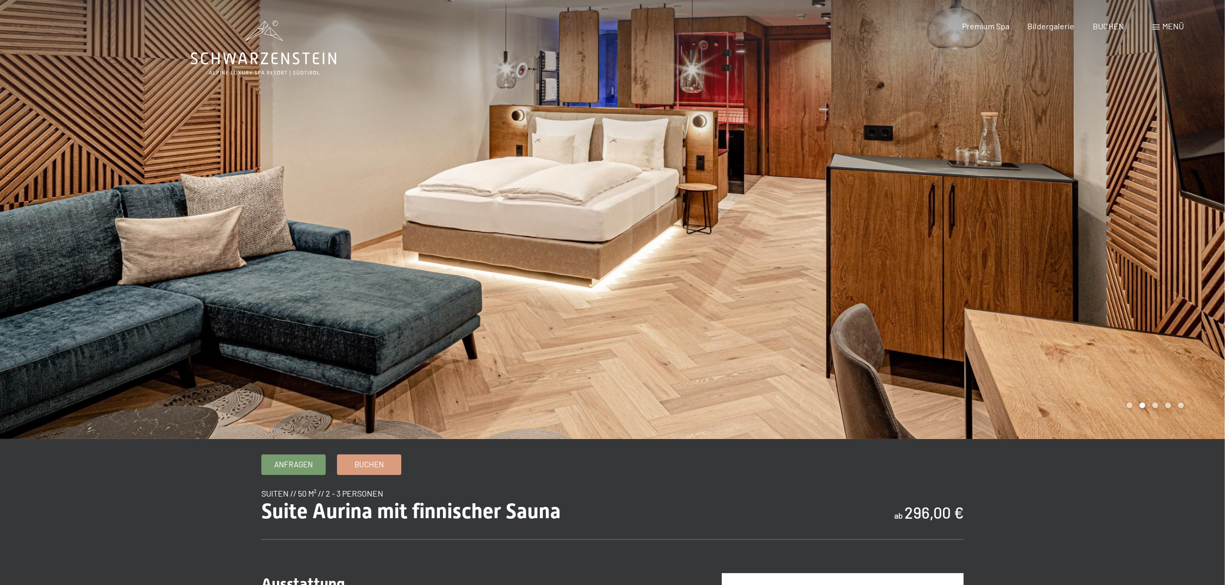
click at [112, 221] on div at bounding box center [306, 219] width 613 height 439
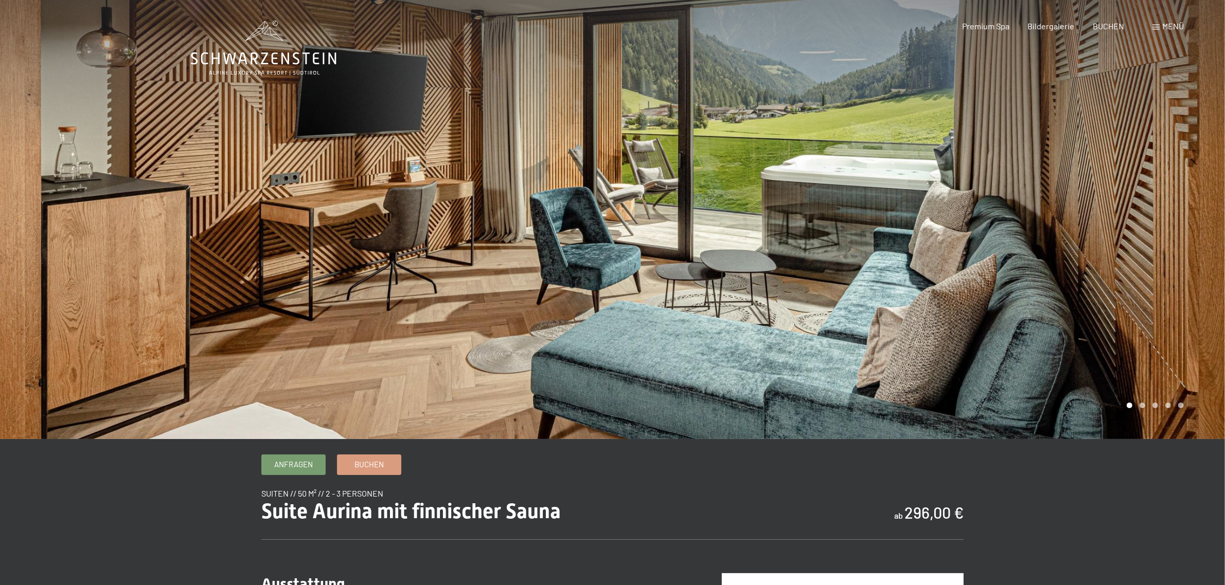
click at [107, 241] on div at bounding box center [306, 219] width 613 height 439
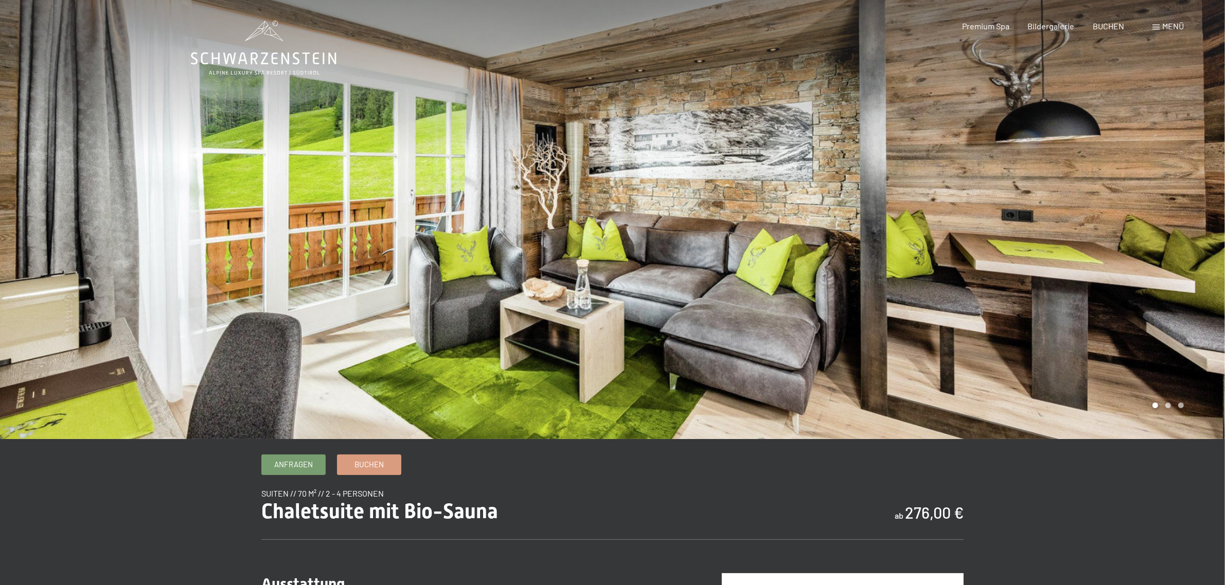
click at [923, 217] on div at bounding box center [919, 219] width 613 height 439
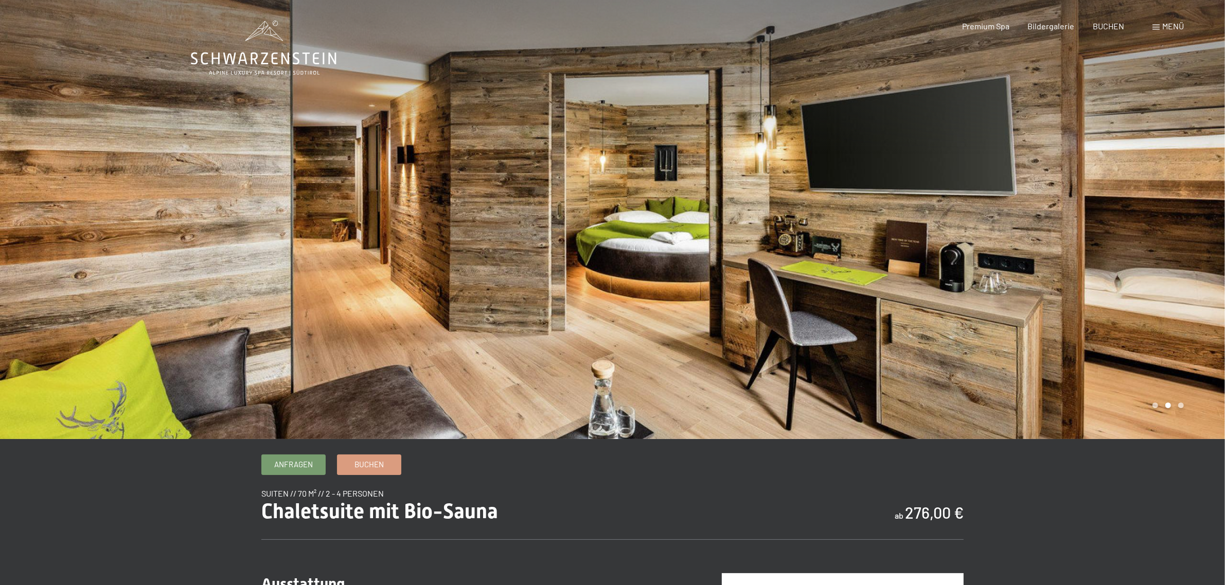
click at [924, 212] on div at bounding box center [919, 219] width 613 height 439
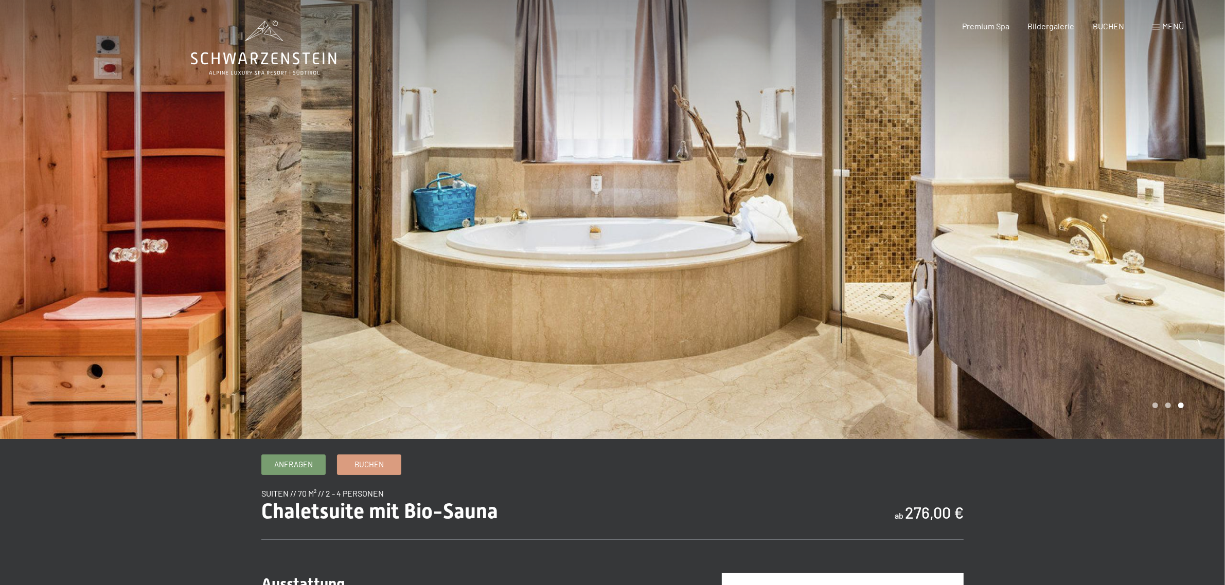
click at [886, 235] on div at bounding box center [919, 219] width 613 height 439
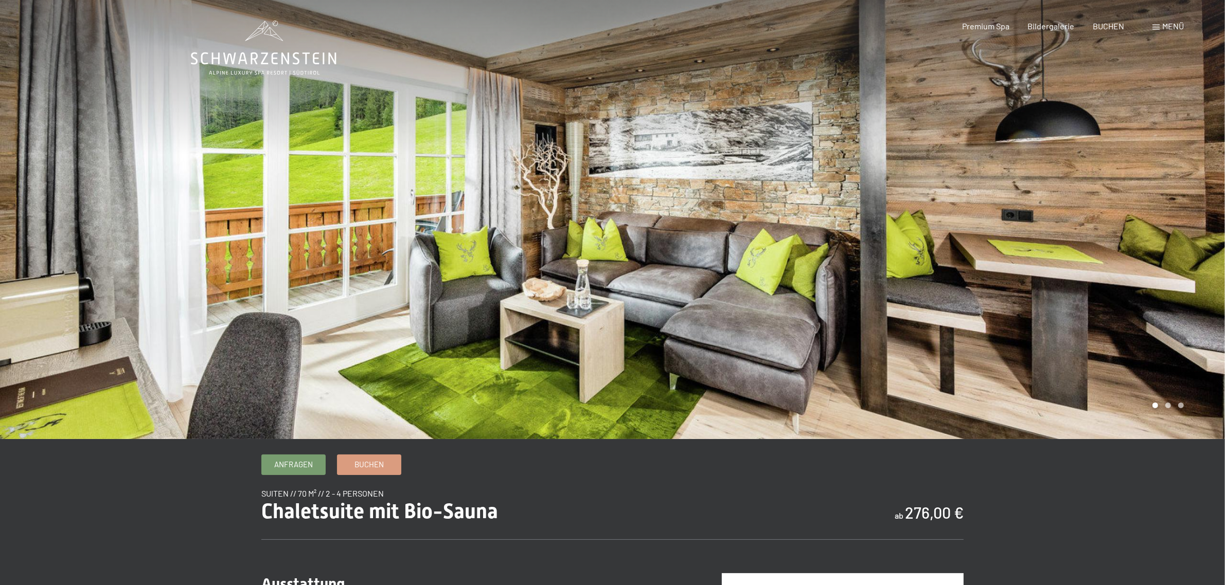
click at [902, 220] on div at bounding box center [919, 219] width 613 height 439
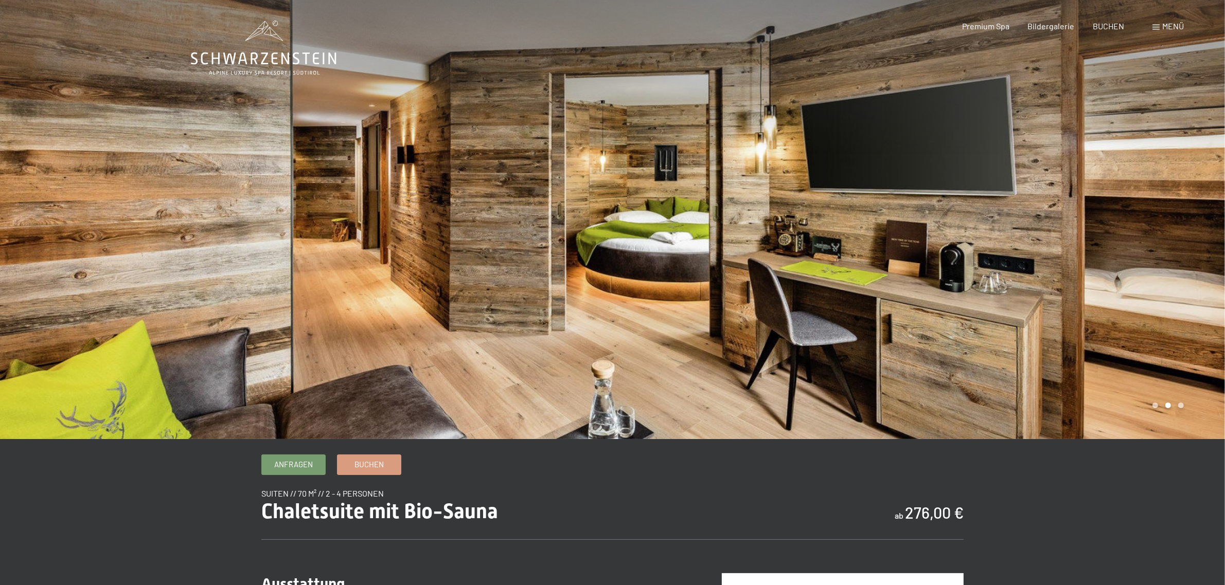
click at [902, 220] on div at bounding box center [919, 219] width 613 height 439
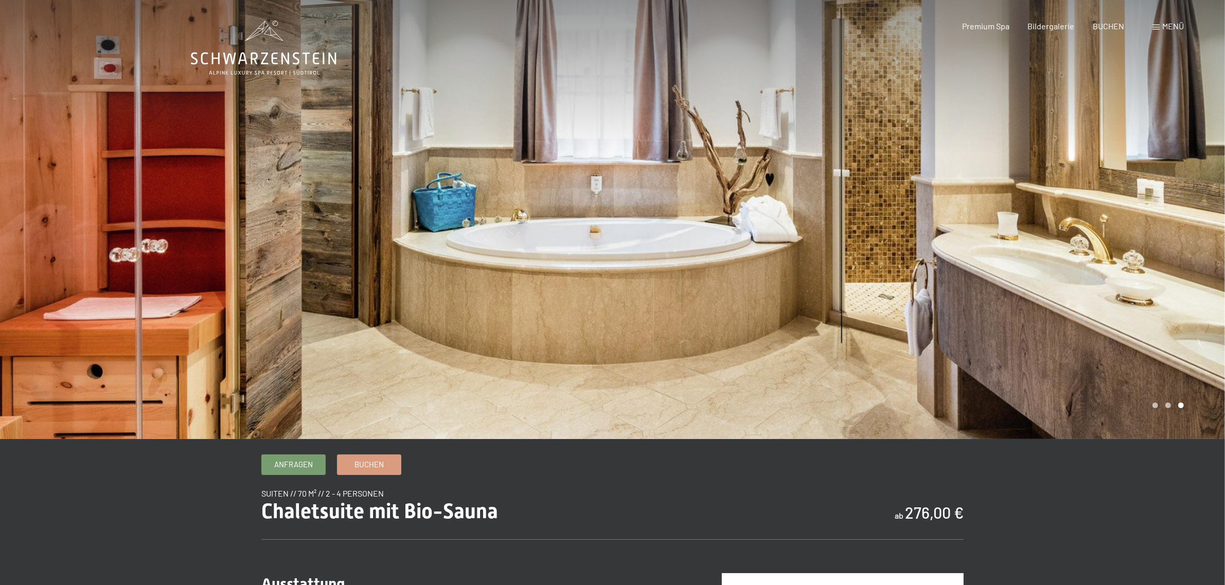
click at [902, 220] on div at bounding box center [919, 219] width 613 height 439
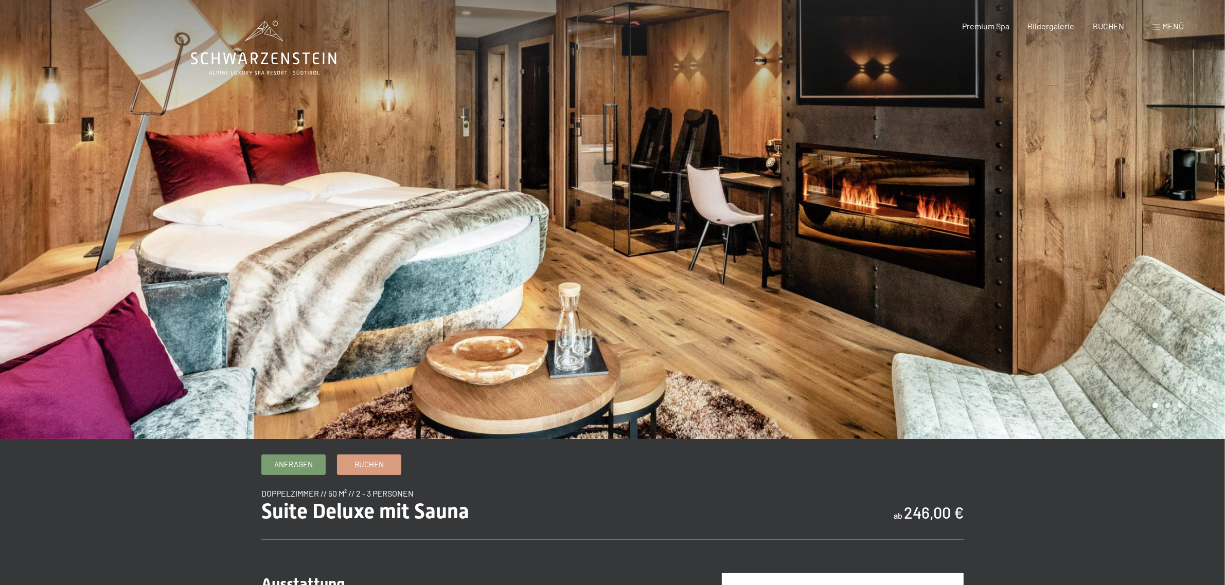
drag, startPoint x: 840, startPoint y: 225, endPoint x: 841, endPoint y: 212, distance: 13.5
click at [841, 212] on div at bounding box center [919, 219] width 613 height 439
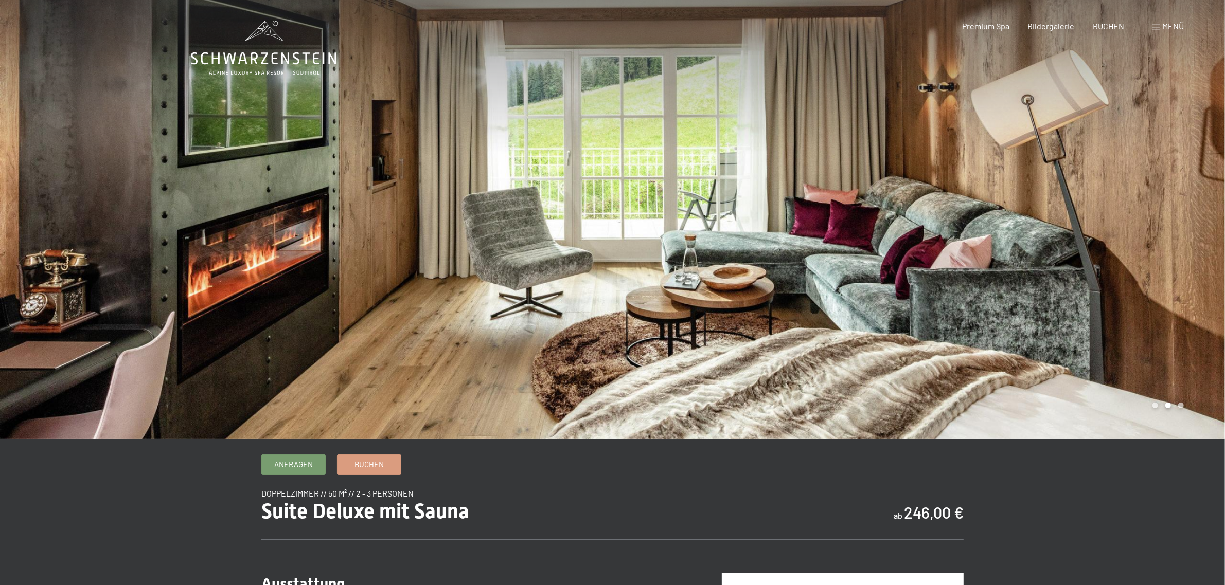
click at [841, 212] on div at bounding box center [919, 219] width 613 height 439
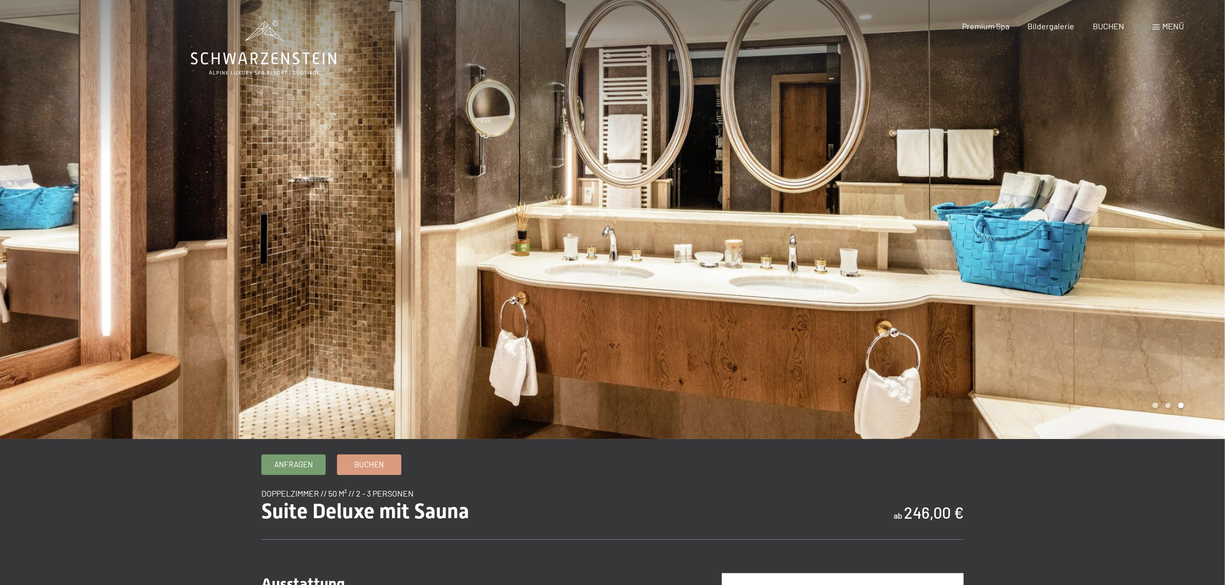
click at [283, 187] on div at bounding box center [306, 219] width 613 height 439
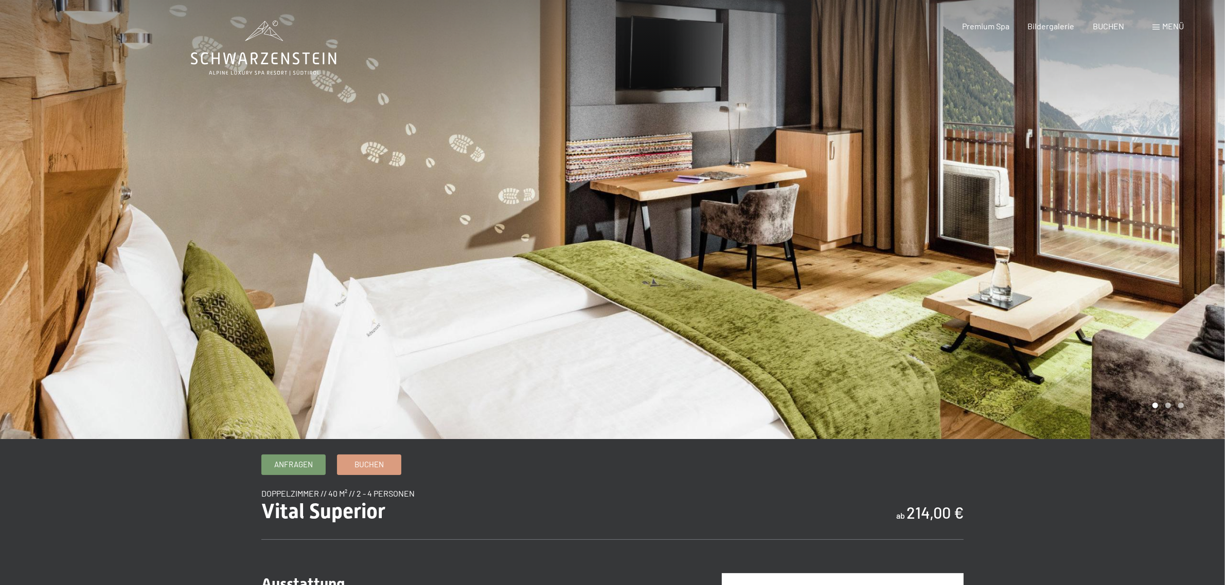
click at [947, 182] on div at bounding box center [919, 219] width 613 height 439
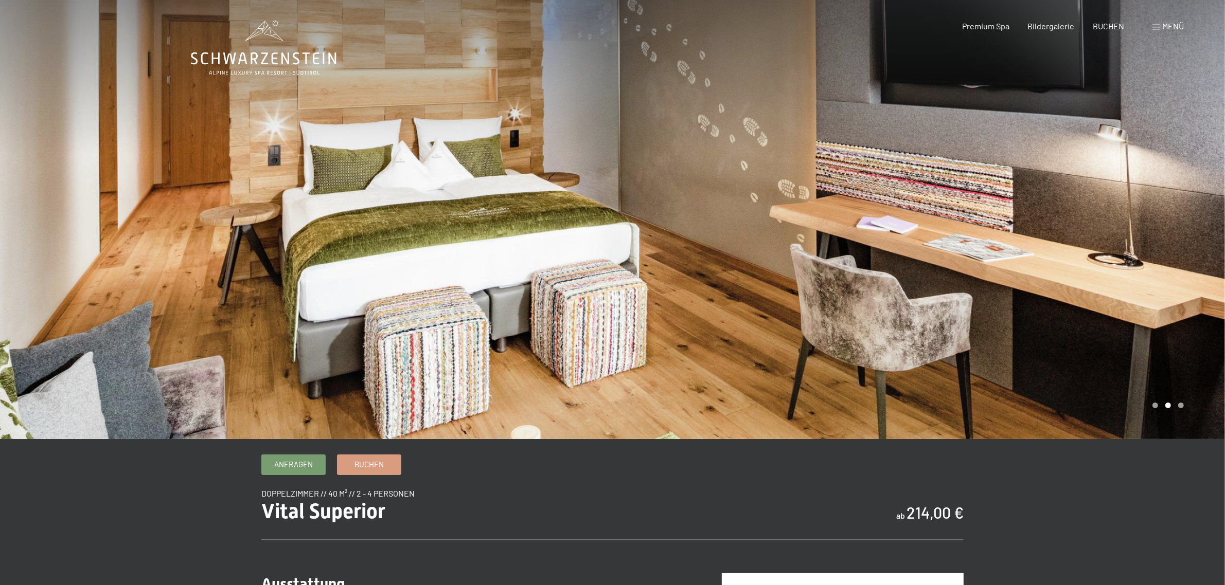
click at [947, 182] on div at bounding box center [919, 219] width 613 height 439
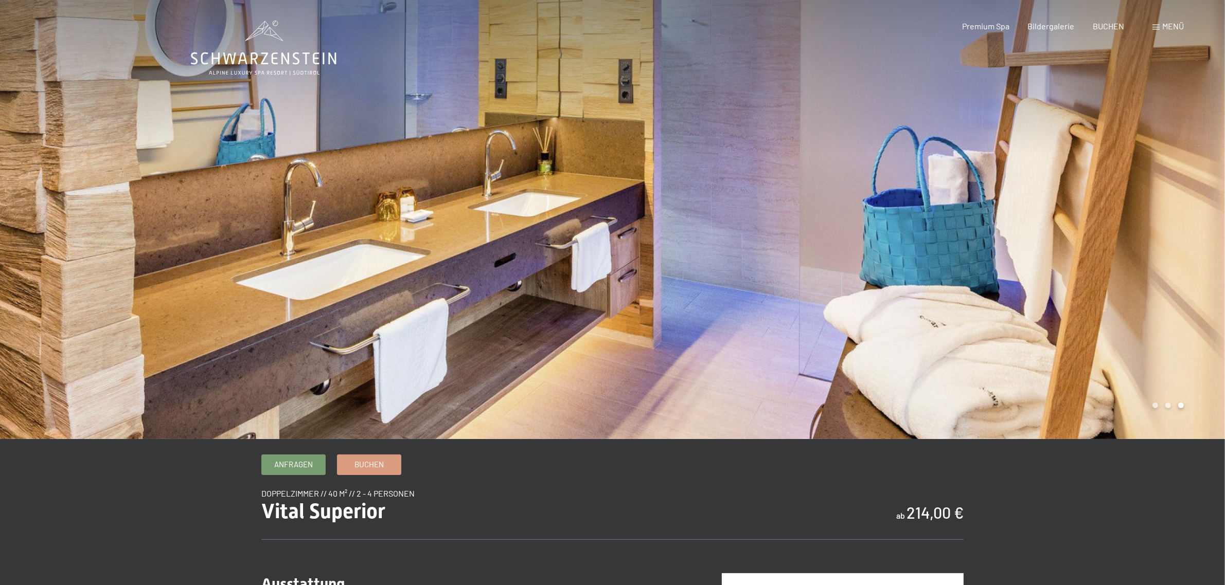
click at [940, 167] on div at bounding box center [919, 219] width 613 height 439
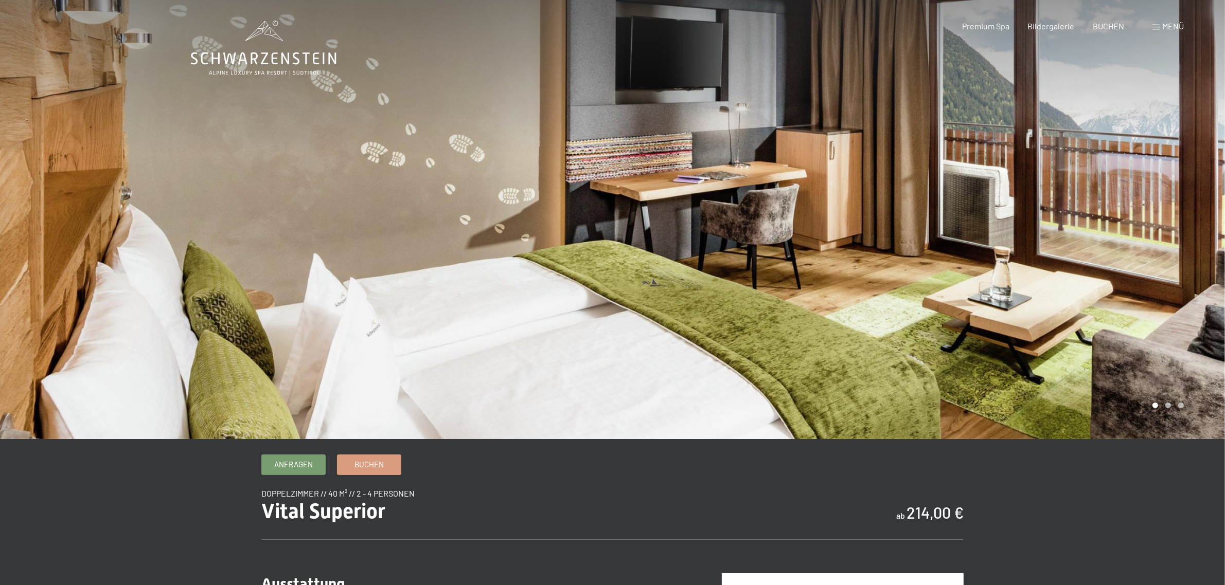
click at [939, 166] on div at bounding box center [919, 219] width 613 height 439
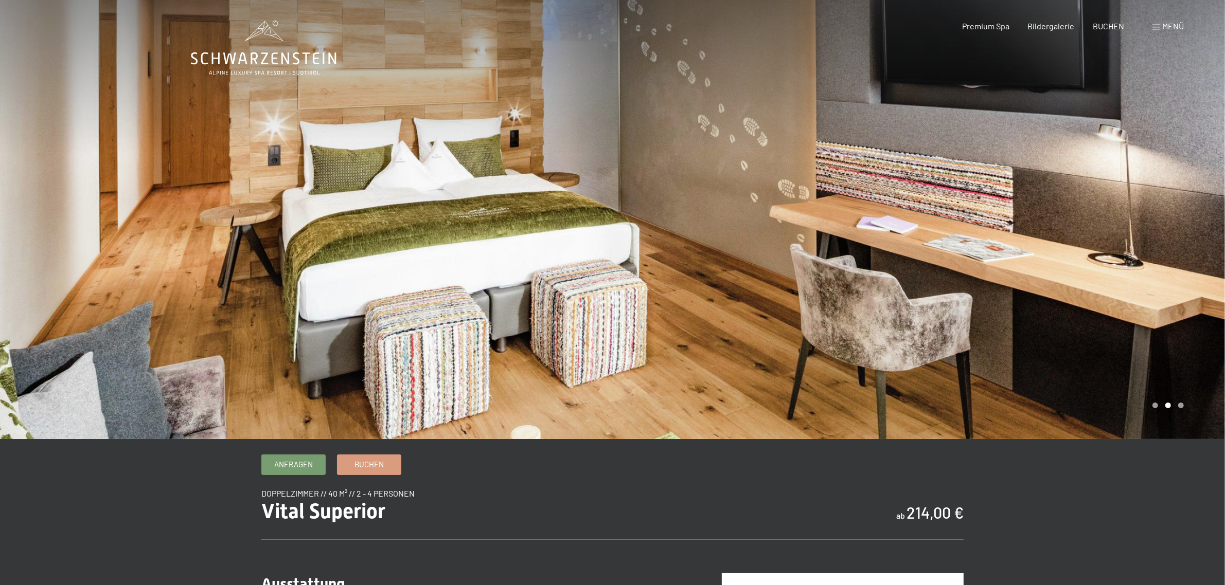
click at [939, 166] on div at bounding box center [919, 219] width 613 height 439
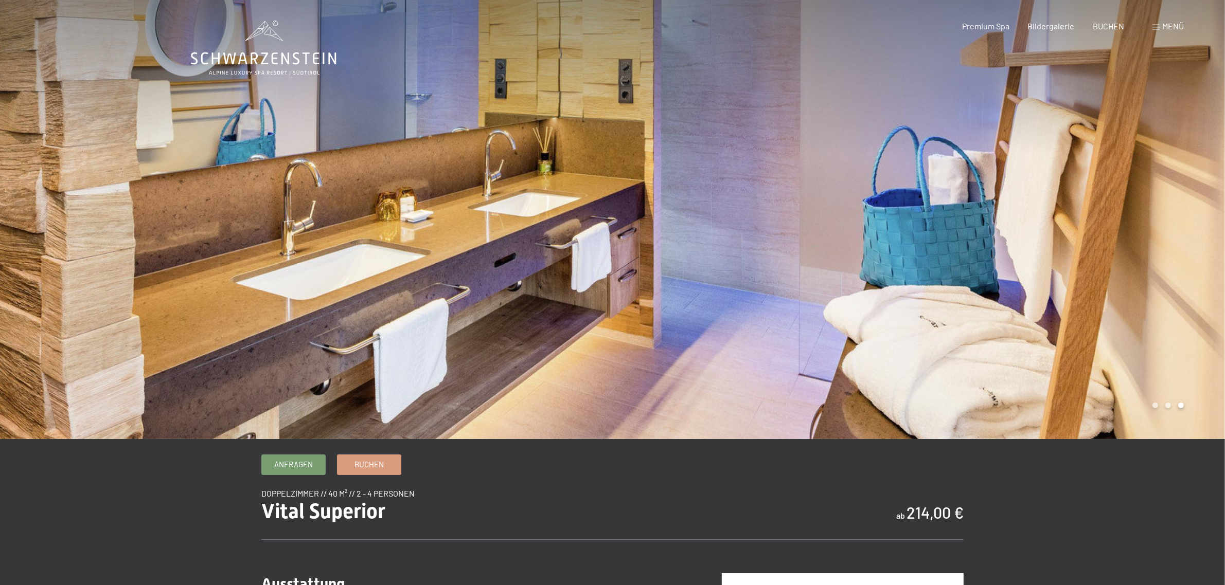
click at [939, 166] on div at bounding box center [919, 219] width 613 height 439
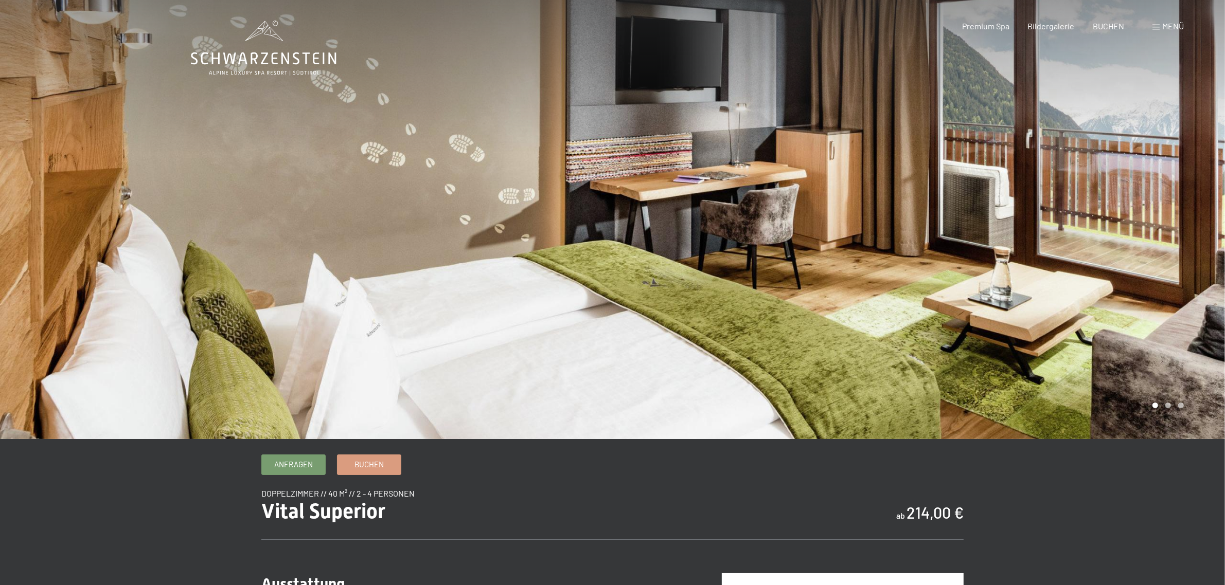
click at [939, 166] on div at bounding box center [919, 219] width 613 height 439
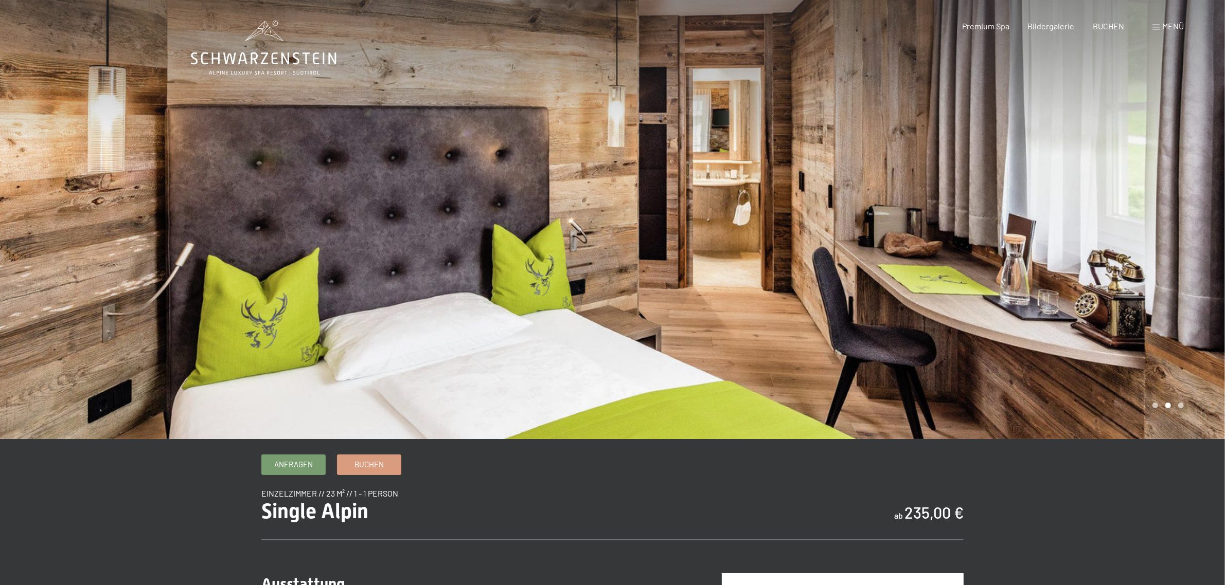
click at [757, 230] on div at bounding box center [919, 219] width 613 height 439
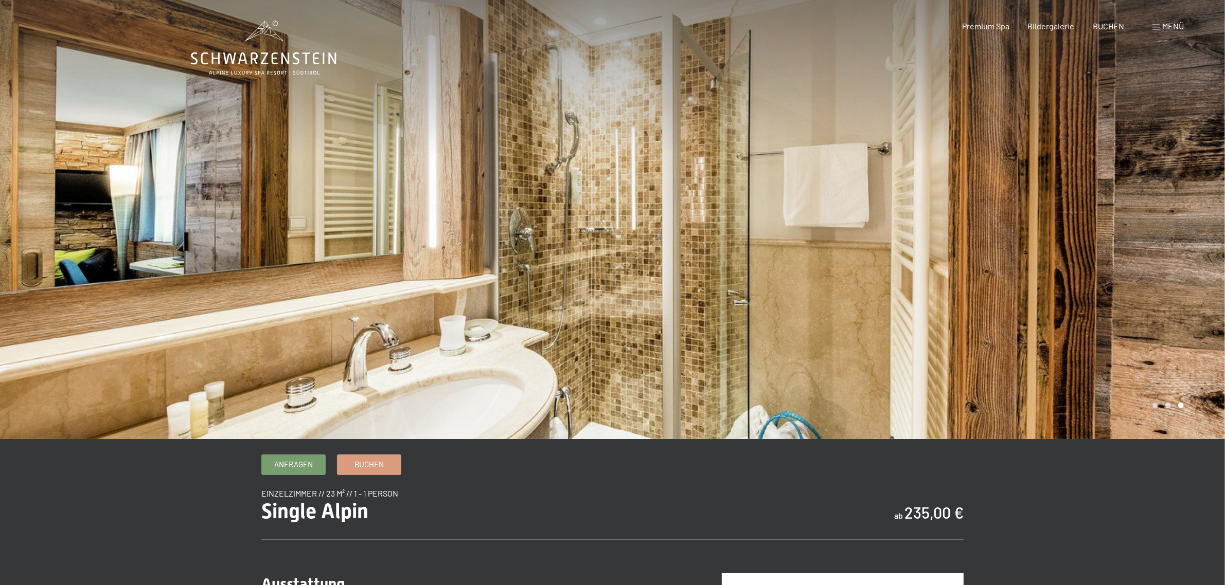
click at [687, 222] on div at bounding box center [919, 219] width 613 height 439
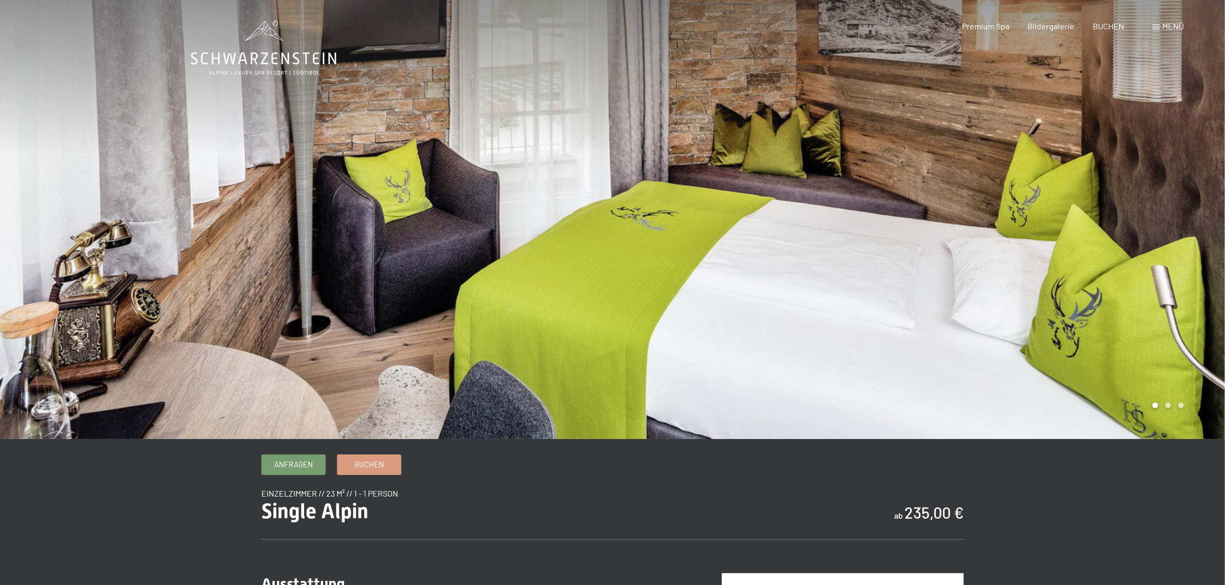
click at [687, 222] on div at bounding box center [919, 219] width 613 height 439
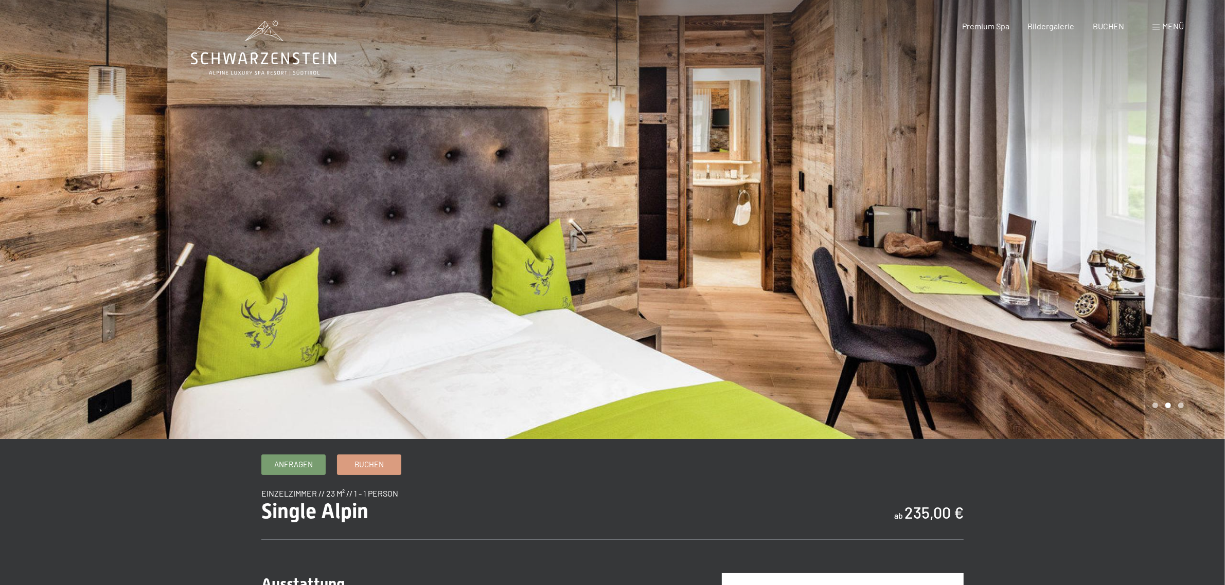
click at [69, 250] on div at bounding box center [306, 219] width 613 height 439
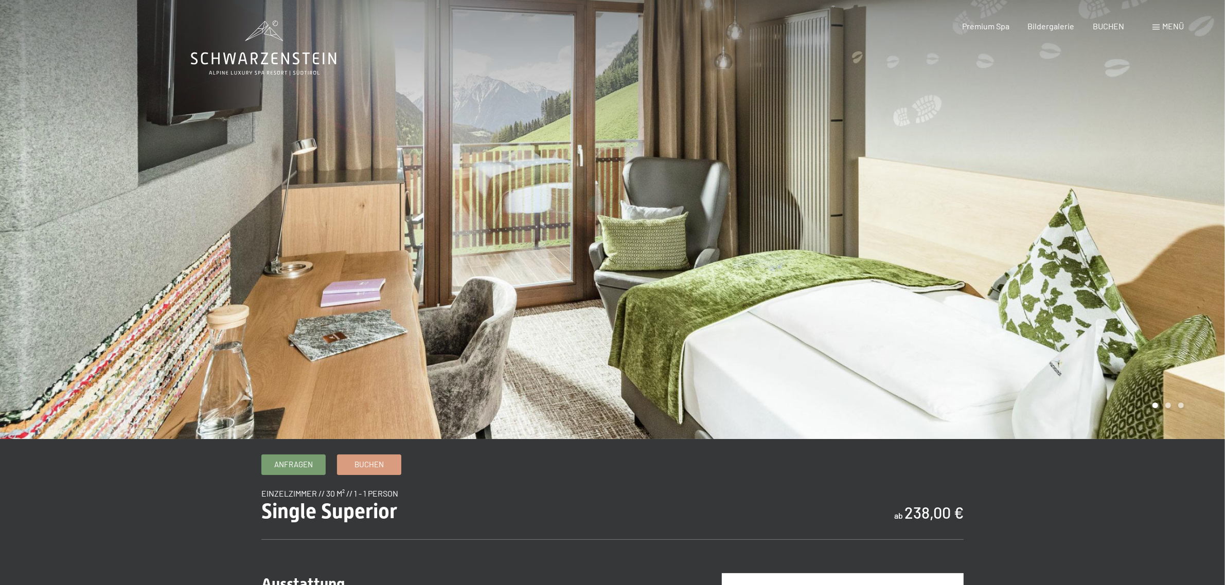
click at [848, 243] on div at bounding box center [919, 219] width 613 height 439
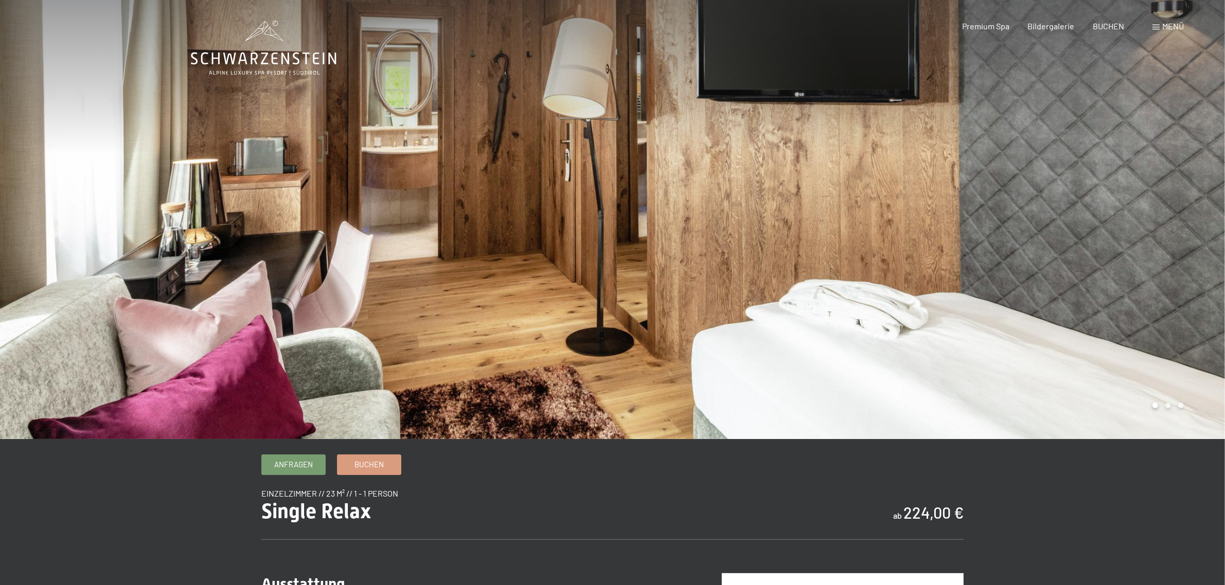
click at [785, 193] on div at bounding box center [919, 219] width 613 height 439
